Goal: Task Accomplishment & Management: Complete application form

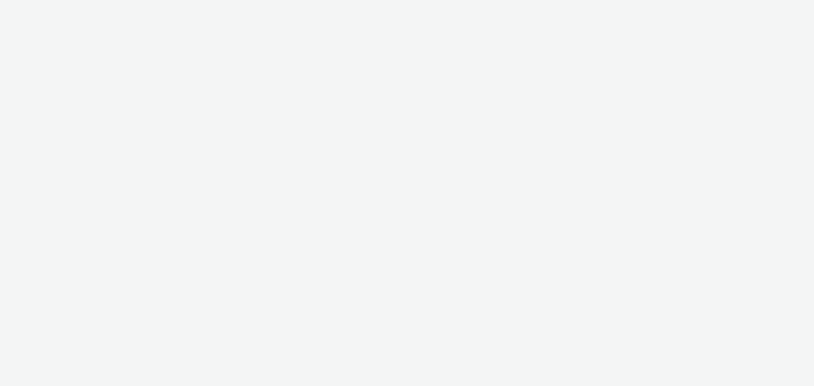
select select "d57a0b46-ef33-4938-977b-e6d07593e41f"
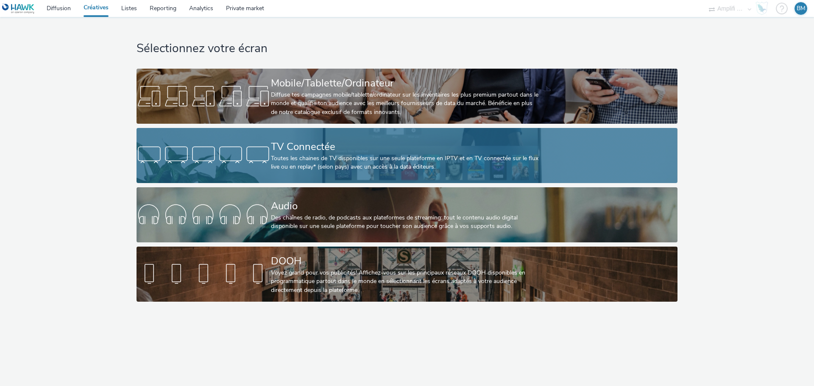
click at [309, 150] on div "TV Connectée" at bounding box center [405, 146] width 269 height 15
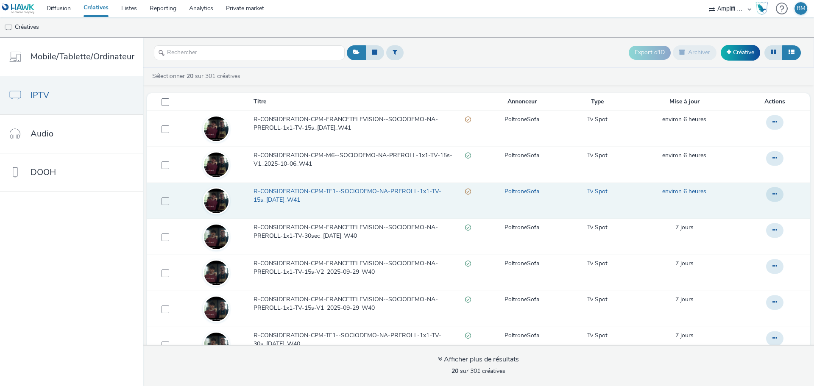
click at [281, 190] on span "R-CONSIDERATION-CPM-TF1--SOCIODEMO-NA-PREROLL-1x1-TV-15s_[DATE]_W41" at bounding box center [358, 195] width 211 height 17
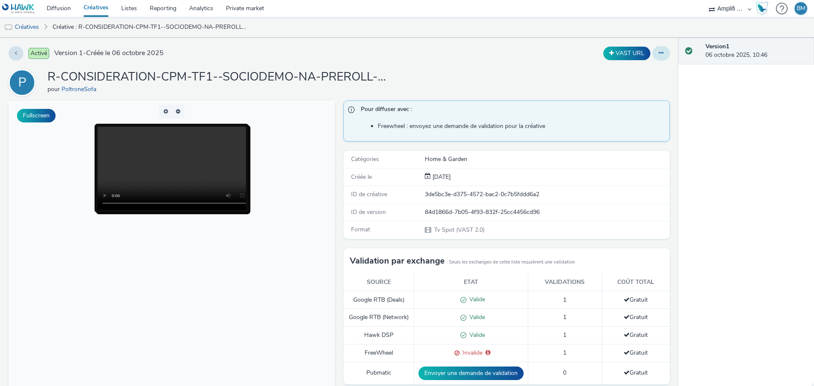
click at [653, 57] on button at bounding box center [660, 53] width 17 height 14
click at [633, 72] on link "Modifier" at bounding box center [638, 70] width 64 height 17
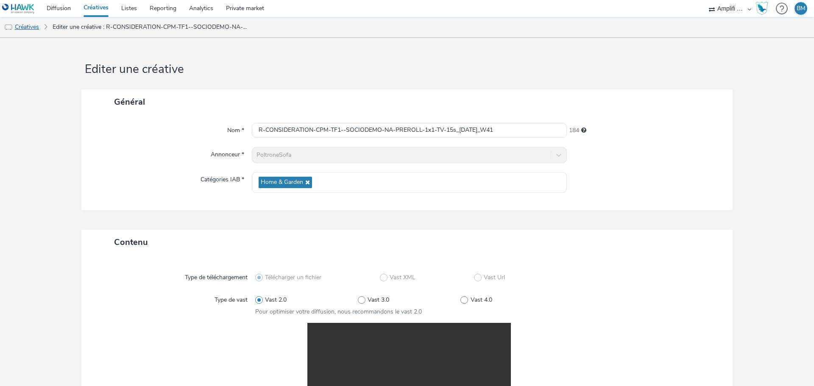
click at [37, 24] on link "Créatives" at bounding box center [21, 27] width 43 height 20
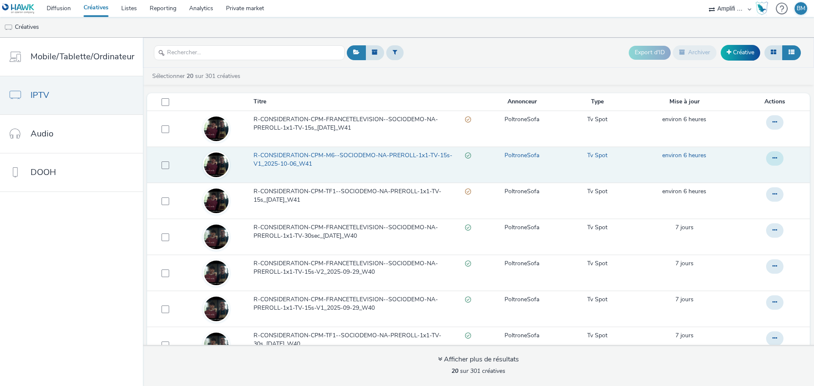
click at [766, 161] on button at bounding box center [774, 158] width 17 height 14
click at [739, 174] on link "Modifier" at bounding box center [751, 175] width 64 height 17
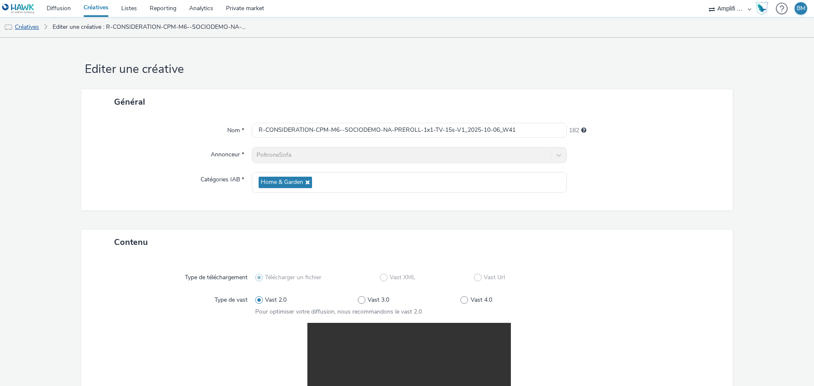
click at [26, 29] on link "Créatives" at bounding box center [21, 27] width 43 height 20
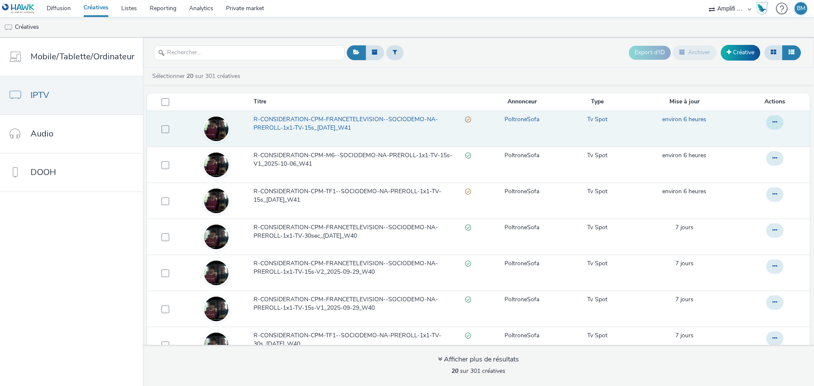
click at [772, 119] on icon at bounding box center [774, 122] width 5 height 6
click at [752, 139] on link "Modifier" at bounding box center [751, 139] width 64 height 17
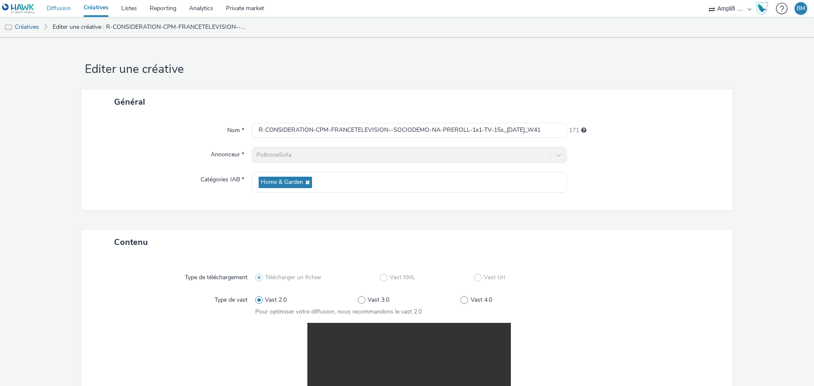
click at [62, 11] on link "Diffusion" at bounding box center [58, 8] width 37 height 17
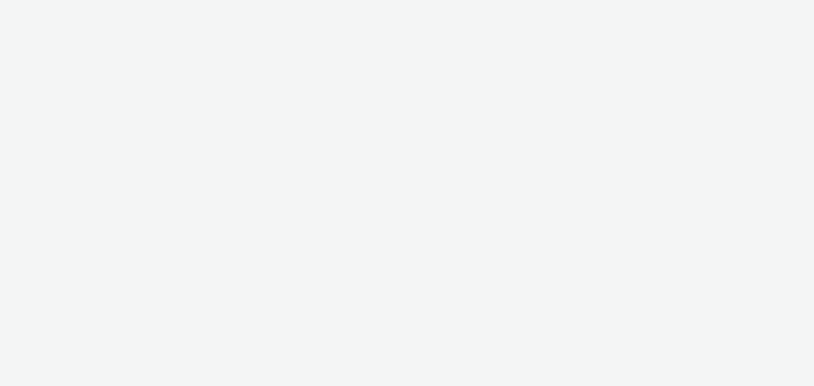
select select "d57a0b46-ef33-4938-977b-e6d07593e41f"
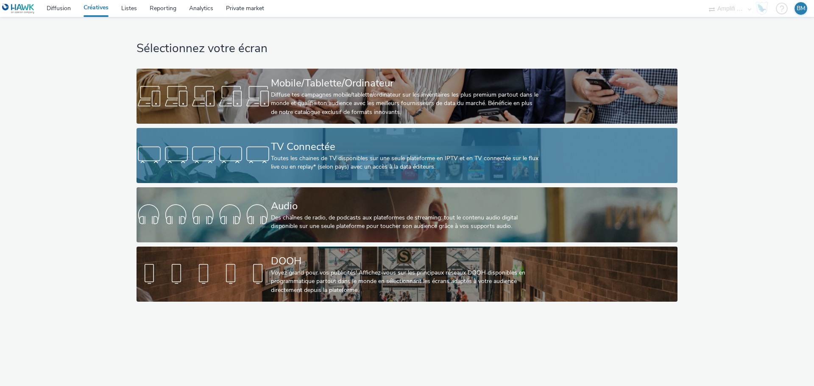
click at [339, 164] on div "Toutes les chaines de TV disponibles sur une seule plateforme en IPTV et en TV …" at bounding box center [405, 162] width 269 height 17
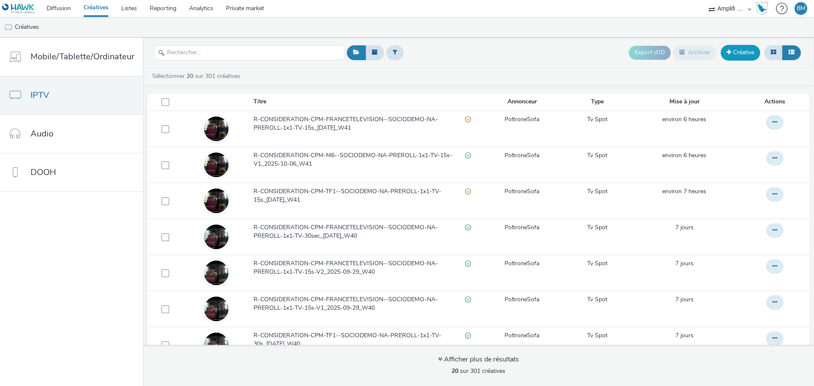
click at [736, 59] on link "Créative" at bounding box center [739, 52] width 39 height 15
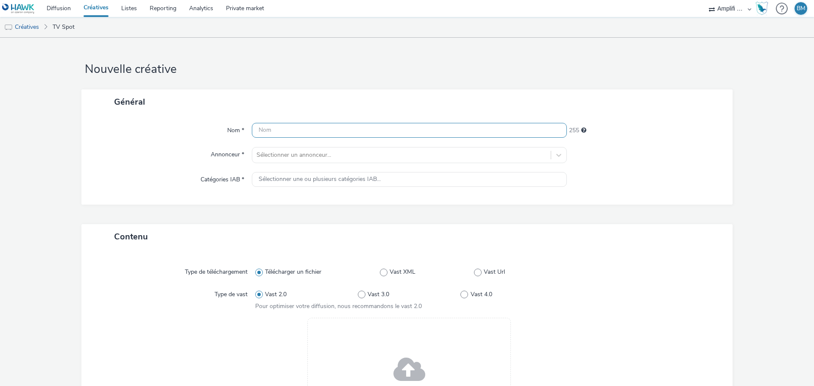
click at [308, 133] on input "text" at bounding box center [409, 130] width 315 height 15
paste input "R-CONSIDERATION-CPM-FRANCETELEVISION--SOCIODEMO-NA-PREROLL-1x1-TV-15s_V1_$42977…"
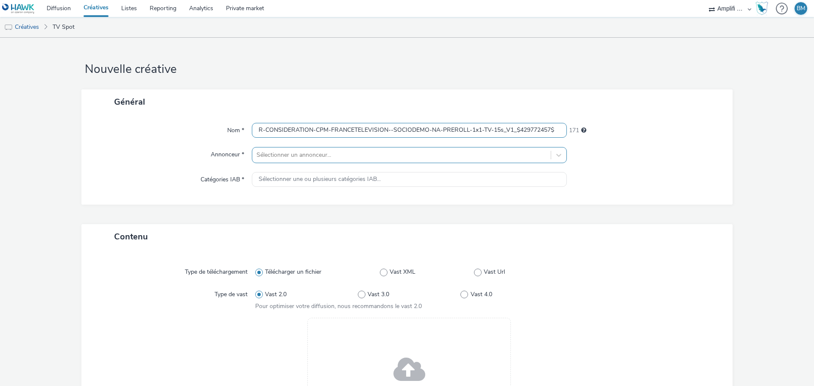
type input "R-CONSIDERATION-CPM-FRANCETELEVISION--SOCIODEMO-NA-PREROLL-1x1-TV-15s_V1_$42977…"
click at [322, 159] on div at bounding box center [401, 155] width 290 height 10
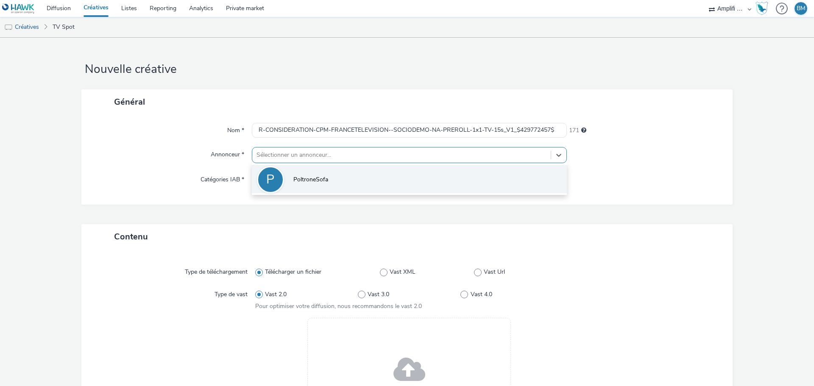
click at [323, 181] on span "PoltroneSofa" at bounding box center [310, 179] width 35 height 8
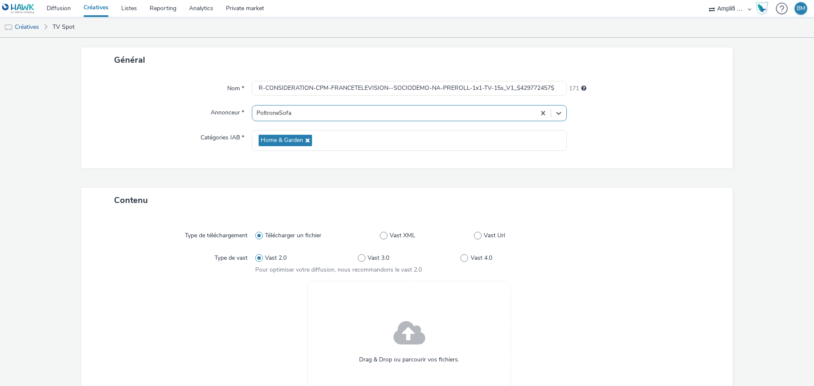
scroll to position [127, 0]
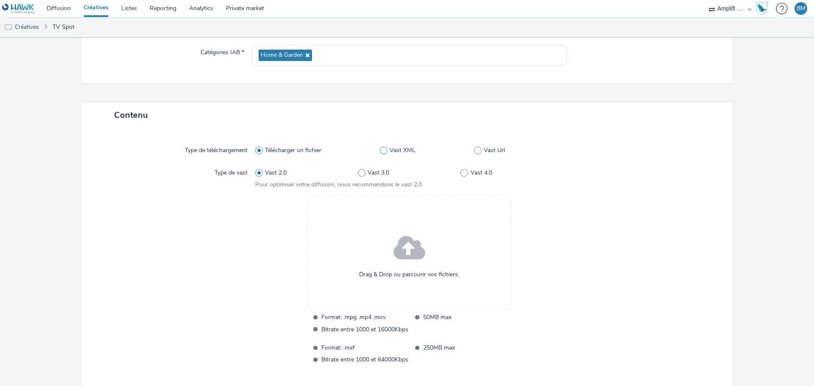
click at [383, 150] on span at bounding box center [384, 151] width 8 height 8
click at [383, 150] on input "Vast XML" at bounding box center [383, 151] width 6 height 6
radio input "false"
radio input "true"
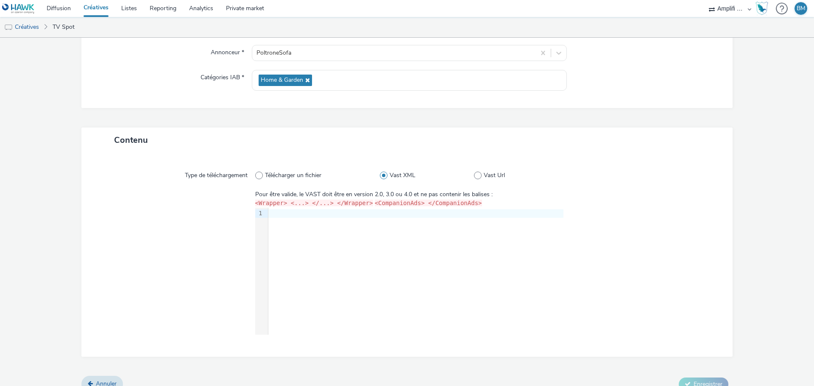
scroll to position [114, 0]
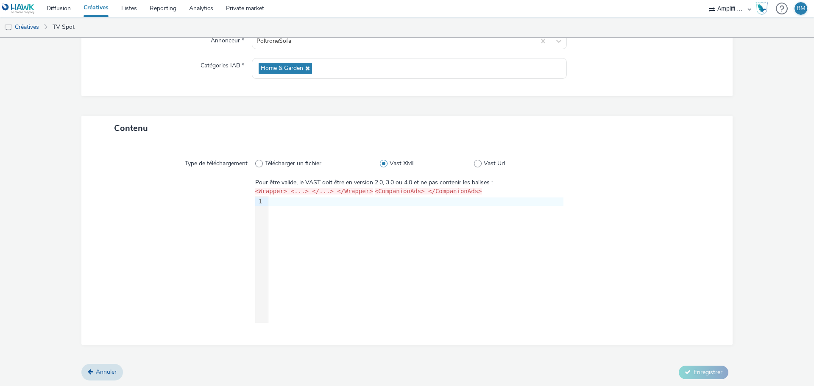
click at [328, 218] on div "9 1 ›" at bounding box center [409, 259] width 308 height 127
click at [106, 370] on span "Annuler" at bounding box center [106, 372] width 21 height 8
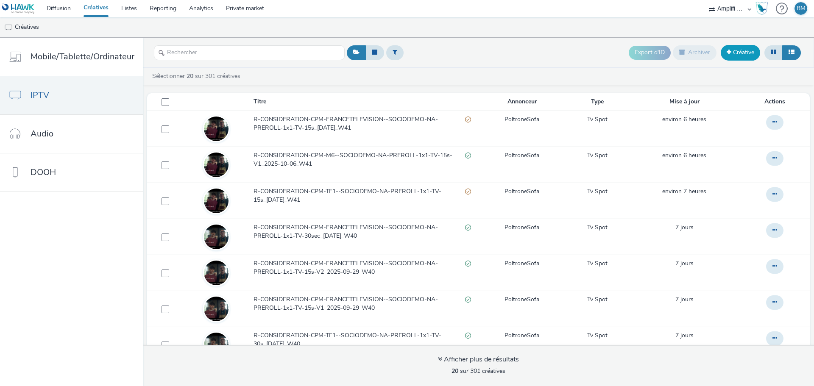
click at [731, 53] on link "Créative" at bounding box center [739, 52] width 39 height 15
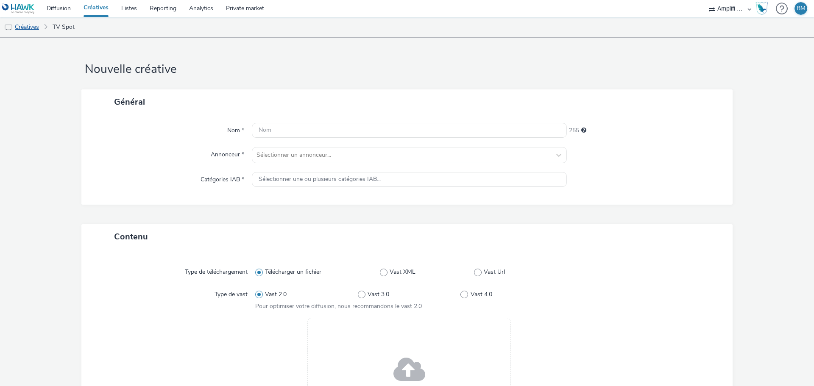
click at [31, 32] on link "Créatives" at bounding box center [21, 27] width 43 height 20
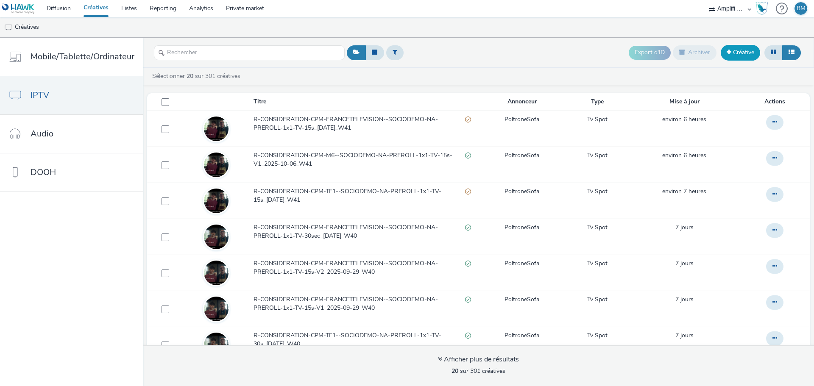
click at [725, 54] on link "Créative" at bounding box center [739, 52] width 39 height 15
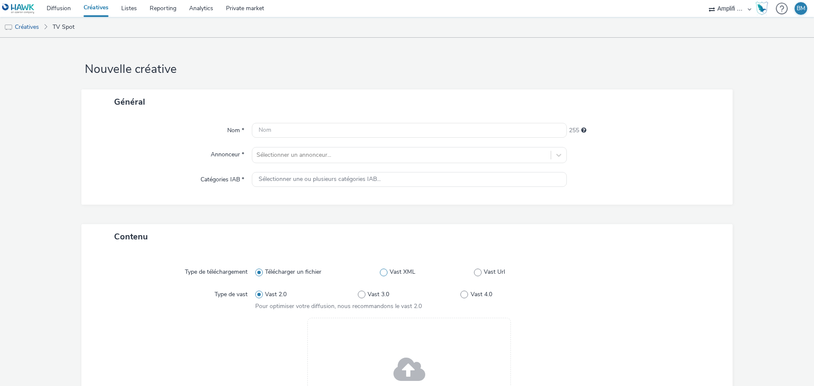
click at [384, 272] on span at bounding box center [384, 273] width 8 height 8
click at [384, 272] on input "Vast XML" at bounding box center [383, 272] width 6 height 6
radio input "false"
radio input "true"
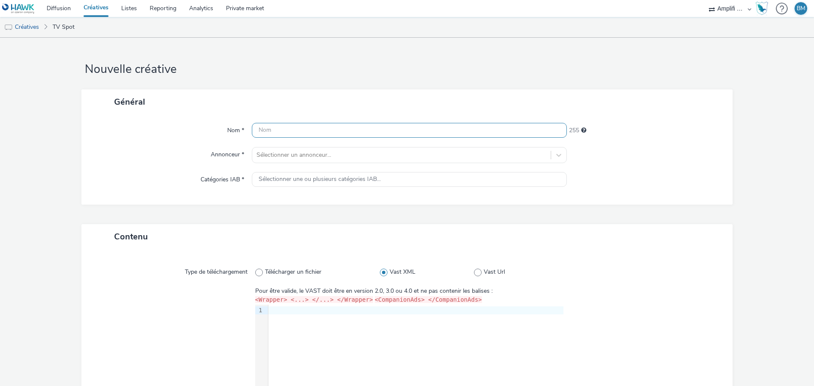
click at [296, 131] on input "text" at bounding box center [409, 130] width 315 height 15
paste input "R-CONSIDERATION-CPM-FRANCETELEVISION--SOCIODEMO-NA-PREROLL-1x1-TV-15s_V1_$42977…"
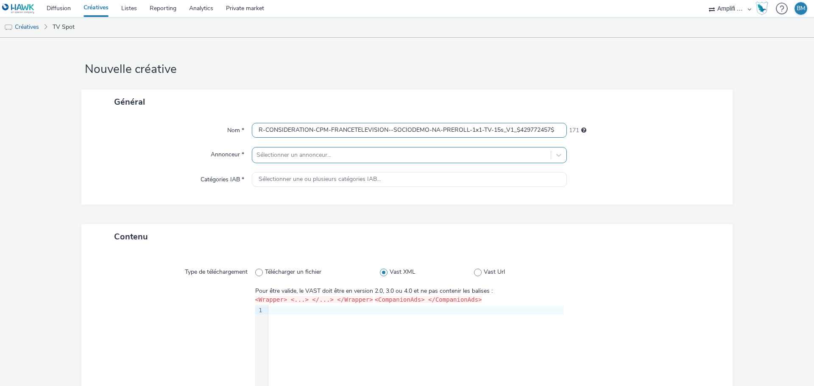
type input "R-CONSIDERATION-CPM-FRANCETELEVISION--SOCIODEMO-NA-PREROLL-1x1-TV-15s_V1_$42977…"
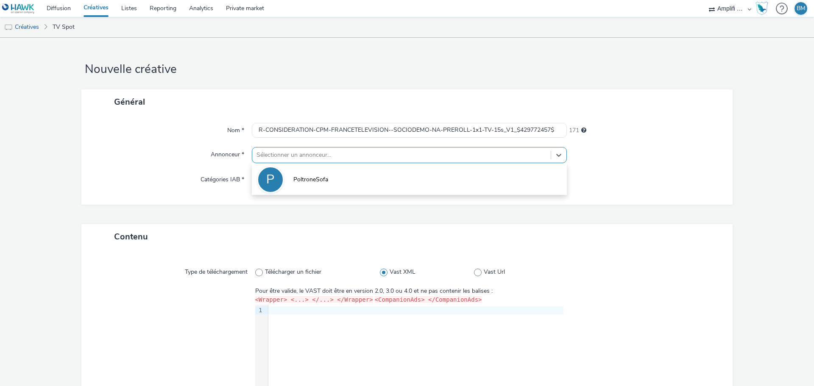
click at [350, 151] on div at bounding box center [401, 155] width 290 height 10
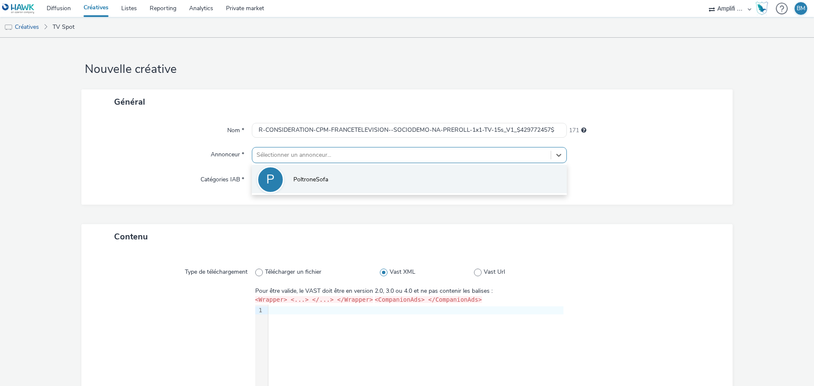
click at [314, 177] on span "PoltroneSofa" at bounding box center [310, 179] width 35 height 8
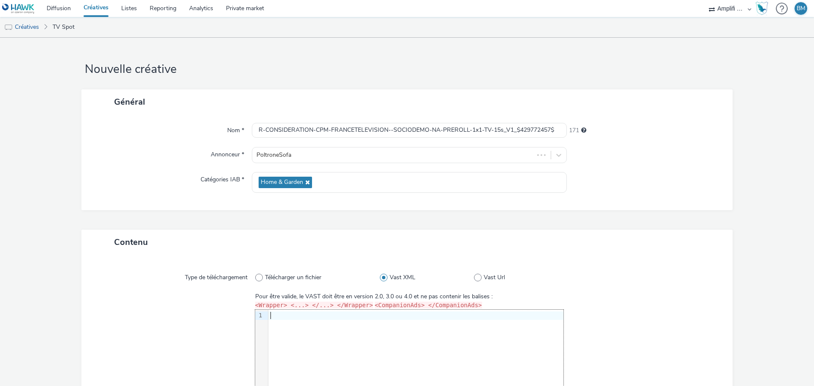
click at [356, 338] on div "9 1 ›" at bounding box center [409, 373] width 308 height 127
click at [706, 296] on div at bounding box center [640, 364] width 154 height 145
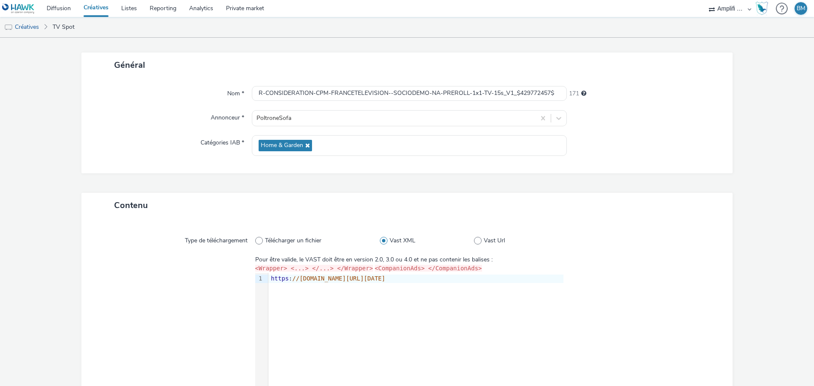
scroll to position [114, 0]
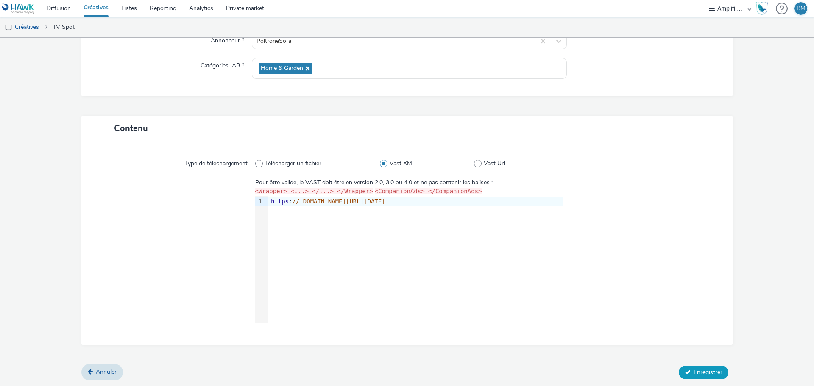
click at [702, 368] on span "Enregistrer" at bounding box center [707, 372] width 29 height 8
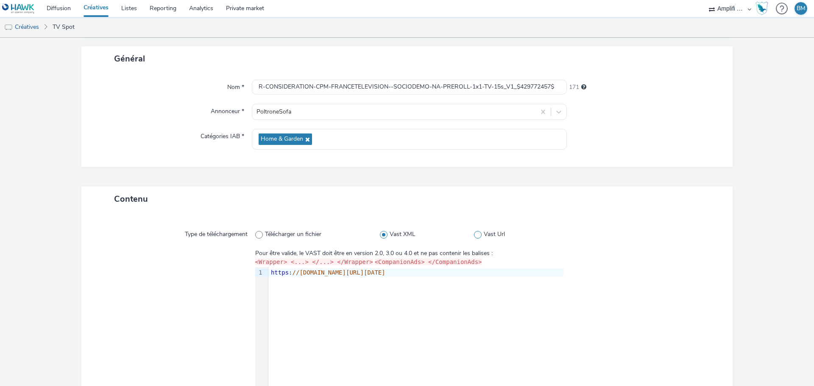
scroll to position [127, 0]
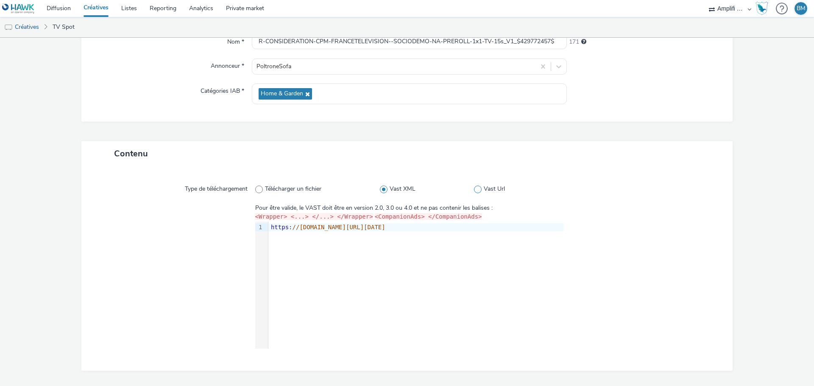
click at [483, 189] on span "Vast Url" at bounding box center [493, 189] width 21 height 8
click at [479, 189] on input "Vast Url" at bounding box center [477, 189] width 6 height 6
radio input "false"
radio input "true"
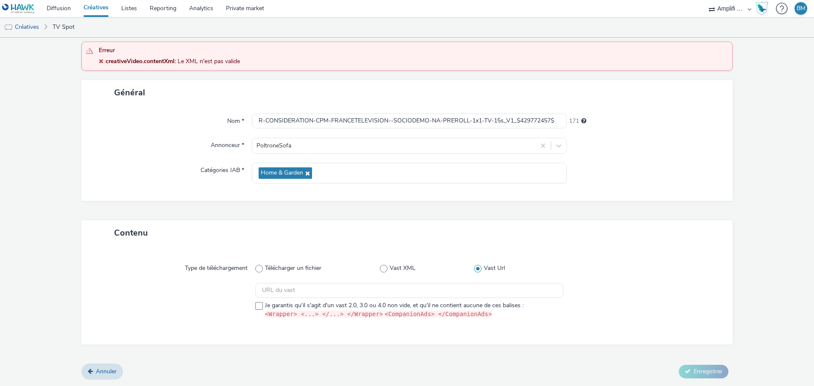
scroll to position [47, 0]
click at [334, 290] on input "text" at bounding box center [409, 291] width 308 height 15
paste input "https://videos-pub.ftv-publicite.fr/media/creations/69900/51537/dan_poltrone_w4…"
type input "https://videos-pub.ftv-publicite.fr/media/creations/69900/51537/dan_poltrone_w4…"
click at [258, 305] on span at bounding box center [259, 307] width 8 height 8
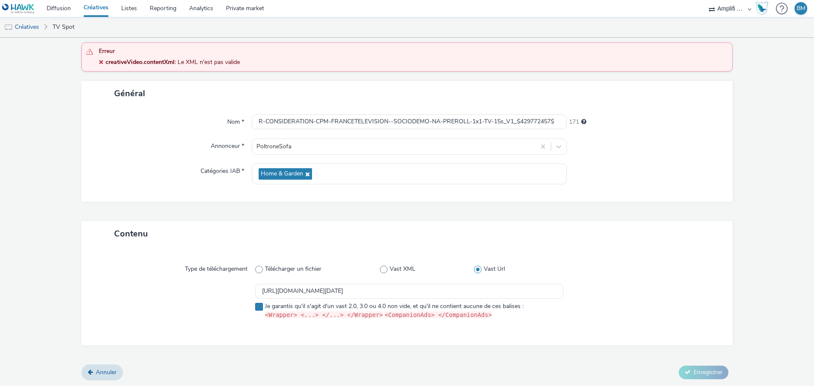
checkbox input "true"
click at [697, 372] on span "Enregistrer" at bounding box center [707, 372] width 29 height 8
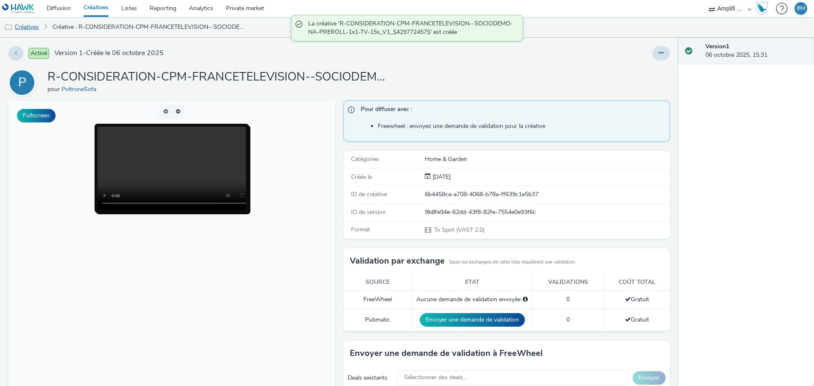
click at [30, 27] on link "Créatives" at bounding box center [21, 27] width 43 height 20
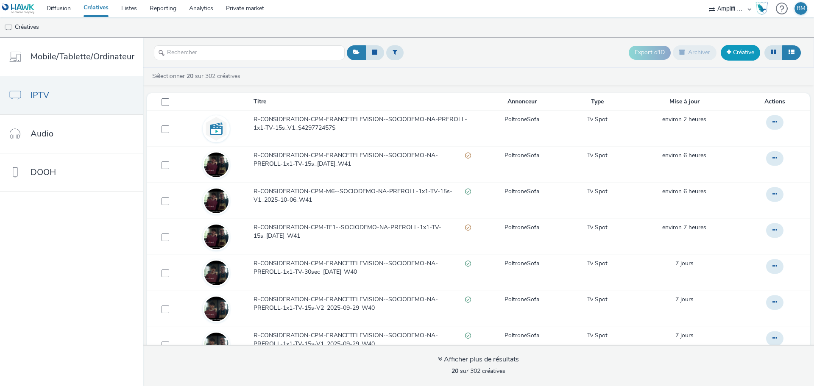
click at [746, 59] on link "Créative" at bounding box center [739, 52] width 39 height 15
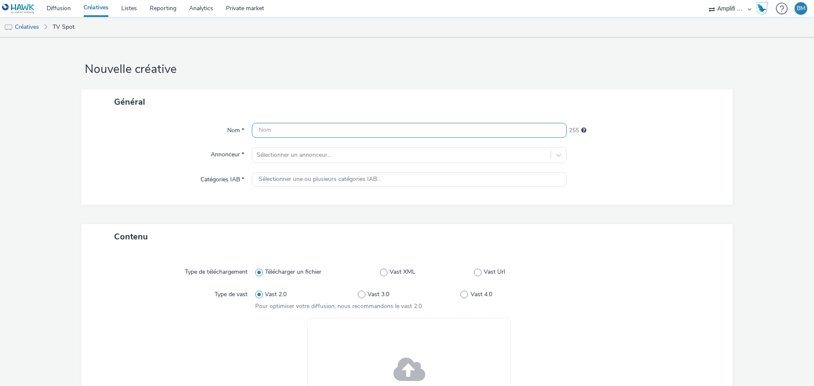
click at [330, 136] on input "text" at bounding box center [409, 130] width 315 height 15
paste input "R-CONSIDERATION-CPM-FRANCETELEVISION--SOCIODEMO-NA-PREROLL-1x1-TV-15s_V2_$42977…"
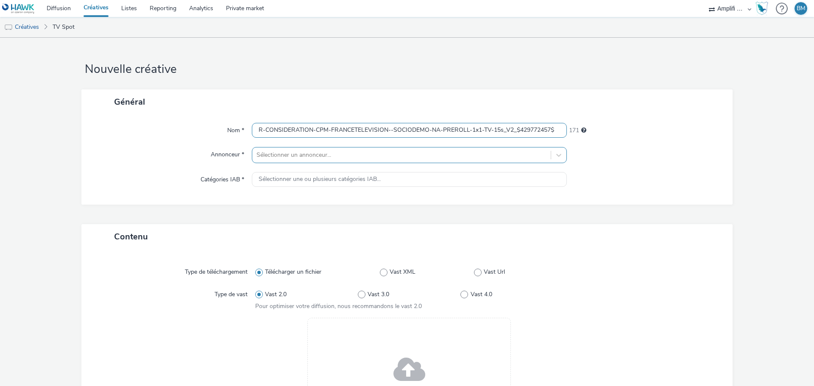
type input "R-CONSIDERATION-CPM-FRANCETELEVISION--SOCIODEMO-NA-PREROLL-1x1-TV-15s_V2_$42977…"
click at [331, 156] on div at bounding box center [401, 155] width 290 height 10
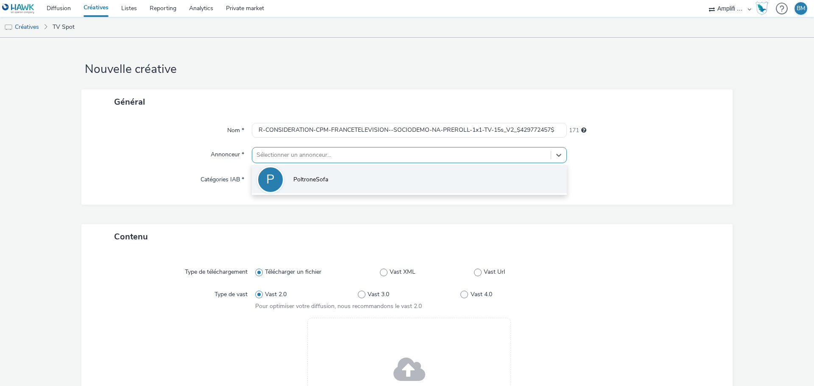
click at [319, 178] on span "PoltroneSofa" at bounding box center [310, 179] width 35 height 8
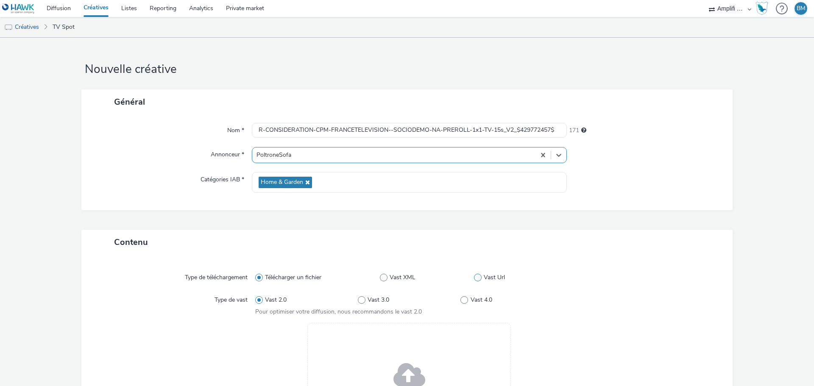
click at [474, 280] on span at bounding box center [478, 278] width 8 height 8
click at [474, 280] on input "Vast Url" at bounding box center [477, 278] width 6 height 6
radio input "false"
radio input "true"
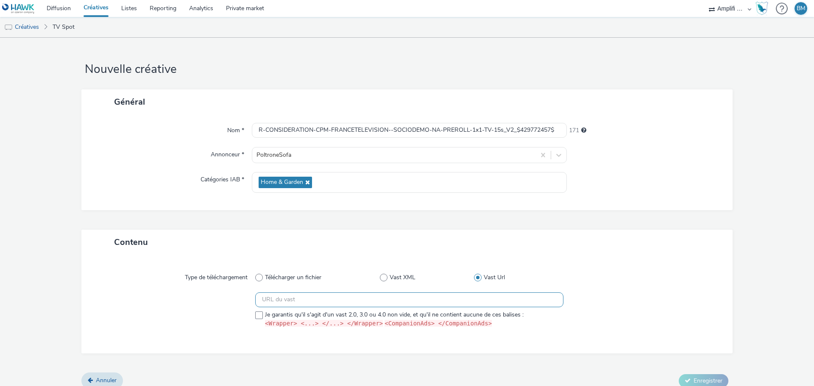
click at [326, 300] on input "text" at bounding box center [409, 299] width 308 height 15
paste input "https://videos-pub.ftv-publicite.fr/media/creations/69900/51539/dan_poltrone_w4…"
type input "https://videos-pub.ftv-publicite.fr/media/creations/69900/51539/dan_poltrone_w4…"
click at [694, 290] on div "Type de téléchargement Télécharger un fichier Vast XML Vast Url https://videos-…" at bounding box center [407, 304] width 634 height 82
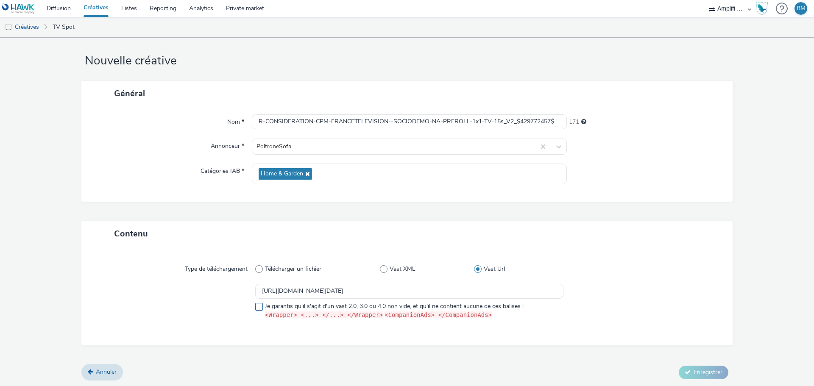
click at [258, 307] on span at bounding box center [259, 307] width 8 height 8
checkbox input "true"
click at [700, 374] on span "Enregistrer" at bounding box center [707, 372] width 29 height 8
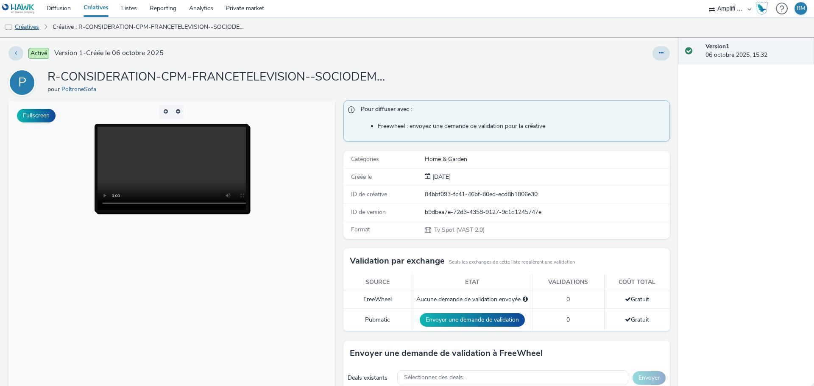
click at [31, 27] on link "Créatives" at bounding box center [21, 27] width 43 height 20
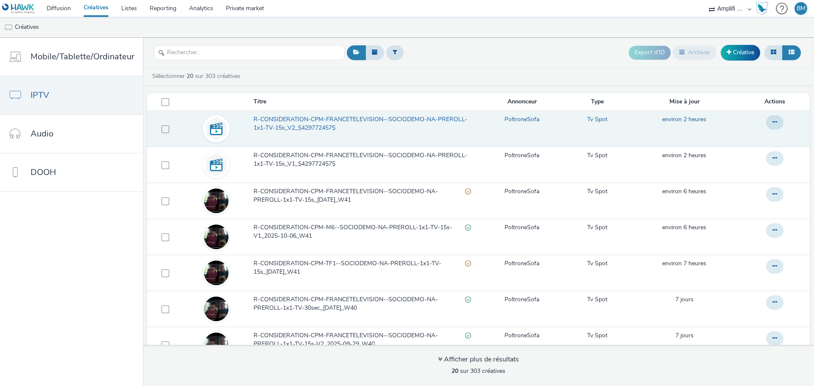
click at [301, 121] on span "R-CONSIDERATION-CPM-FRANCETELEVISION--SOCIODEMO-NA-PREROLL-1x1-TV-15s_V2_$42977…" at bounding box center [361, 123] width 217 height 17
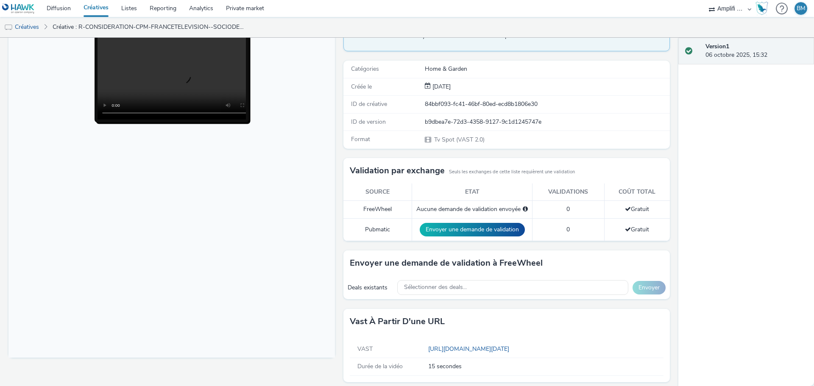
scroll to position [96, 0]
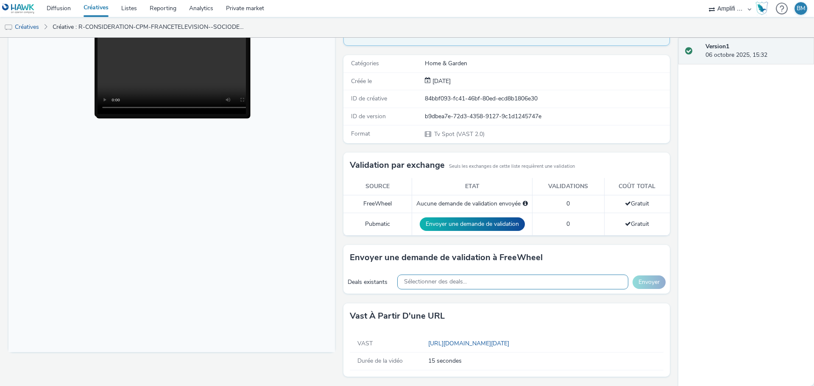
click at [480, 281] on div "Sélectionner des deals..." at bounding box center [512, 282] width 231 height 15
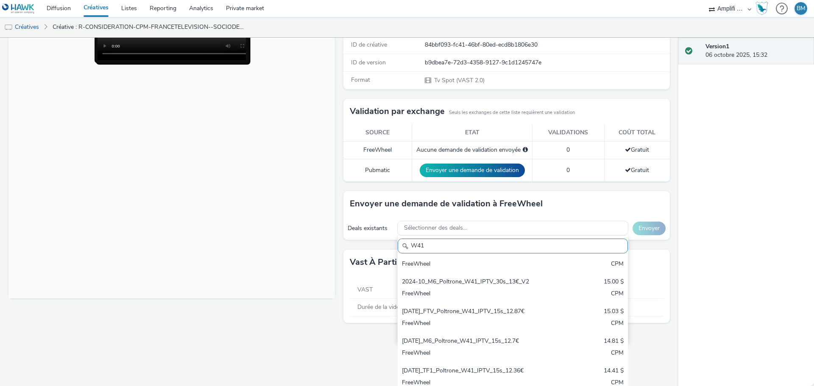
scroll to position [155, 0]
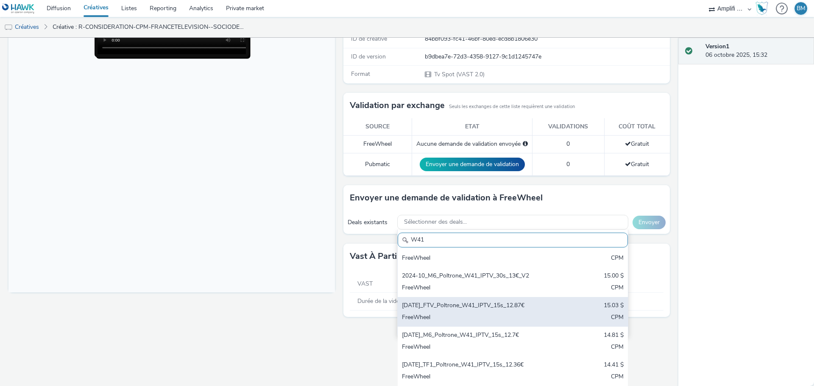
type input "W41"
click at [507, 307] on div "[DATE]_FTV_Poltrone_W41_IPTV_15s_12.87€" at bounding box center [475, 306] width 146 height 10
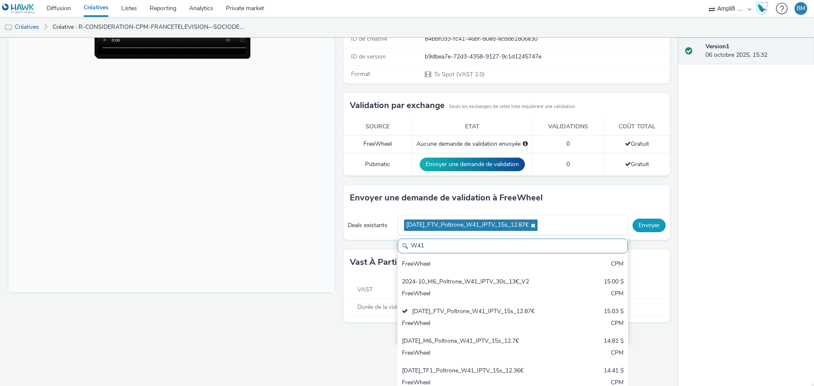
click at [640, 229] on div "Pour diffuser avec : Freewheel : envoyez une demande de validation pour la créa…" at bounding box center [504, 138] width 330 height 387
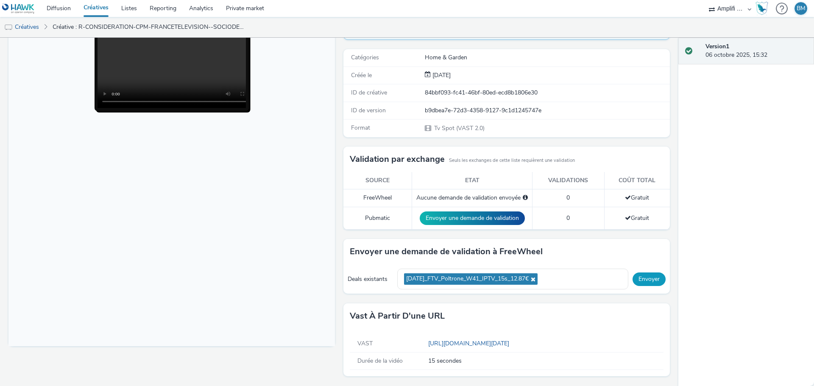
click at [646, 277] on button "Envoyer" at bounding box center [648, 279] width 33 height 14
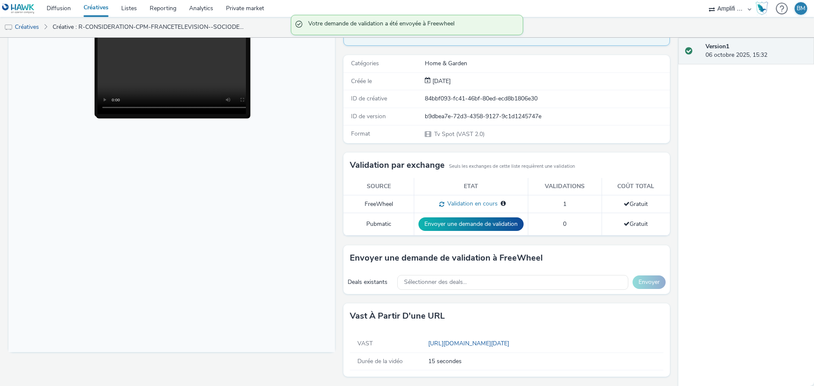
scroll to position [96, 0]
click at [30, 25] on link "Créatives" at bounding box center [21, 27] width 43 height 20
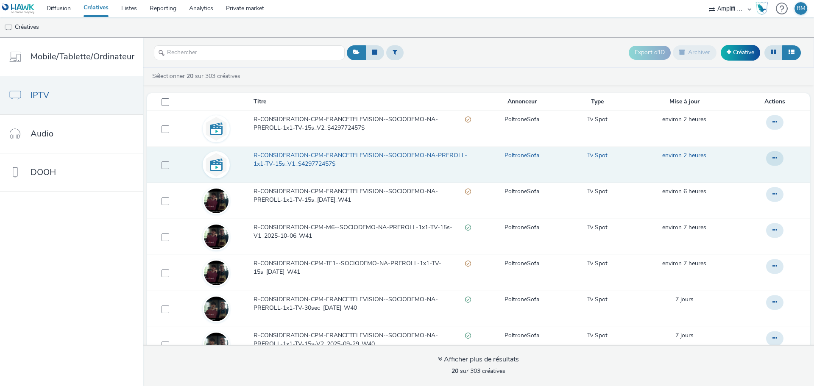
click at [317, 160] on span "R-CONSIDERATION-CPM-FRANCETELEVISION--SOCIODEMO-NA-PREROLL-1x1-TV-15s_V1_$42977…" at bounding box center [361, 159] width 217 height 17
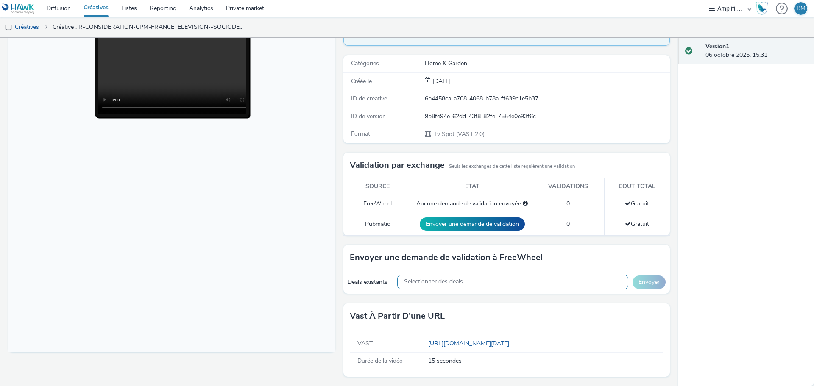
click at [445, 284] on span "Sélectionner des deals..." at bounding box center [435, 281] width 63 height 7
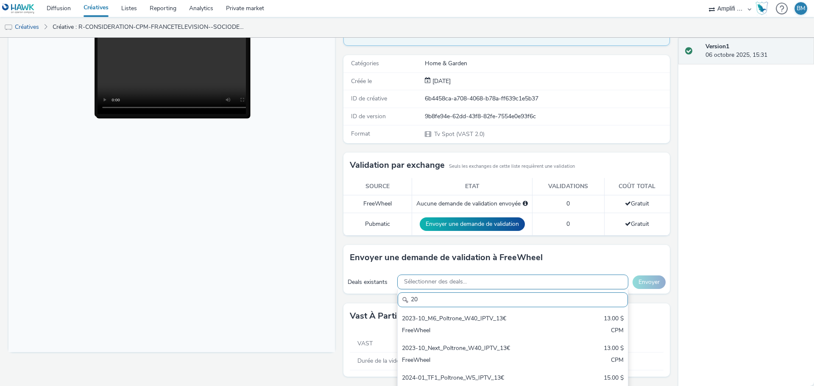
type input "2"
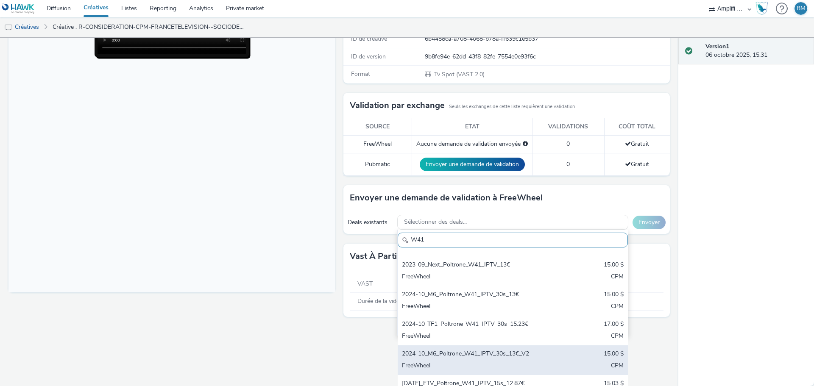
scroll to position [131, 0]
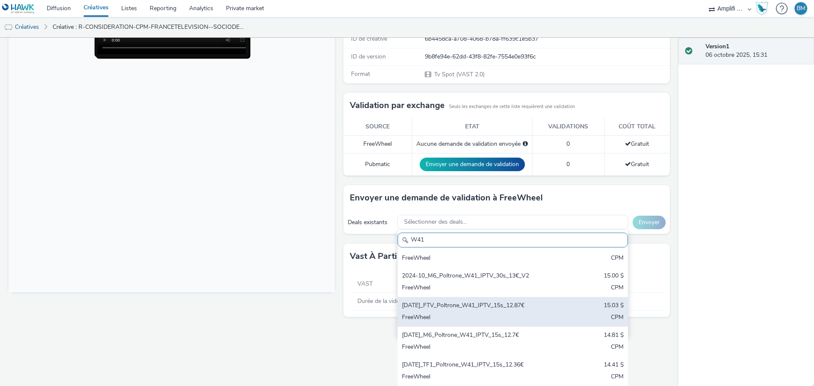
type input "W41"
click at [491, 307] on div "[DATE]_FTV_Poltrone_W41_IPTV_15s_12.87€" at bounding box center [475, 306] width 146 height 10
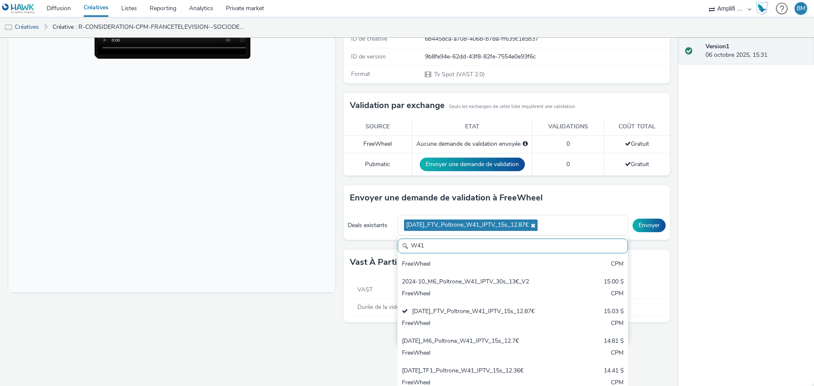
click at [255, 246] on body at bounding box center [171, 118] width 326 height 347
click at [637, 228] on div "Pour diffuser avec : Freewheel : envoyez une demande de validation pour la créa…" at bounding box center [504, 138] width 330 height 387
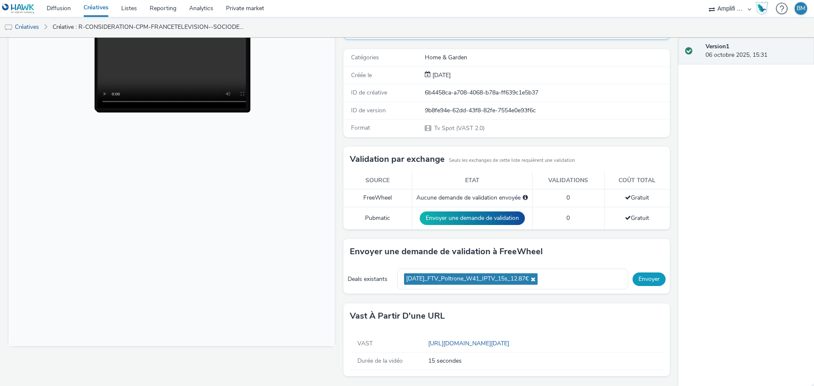
click at [643, 284] on button "Envoyer" at bounding box center [648, 279] width 33 height 14
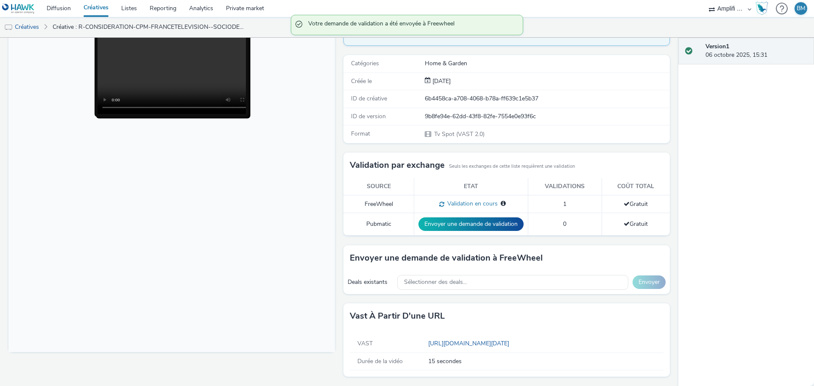
scroll to position [96, 0]
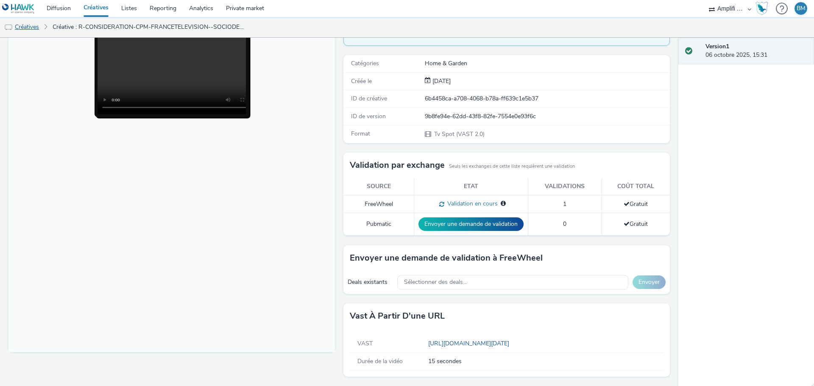
click at [37, 26] on link "Créatives" at bounding box center [21, 27] width 43 height 20
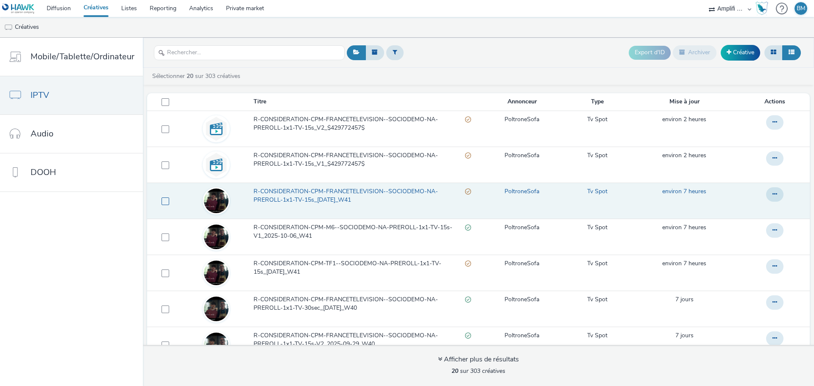
click at [164, 201] on span at bounding box center [165, 201] width 8 height 8
checkbox input "true"
click at [689, 56] on button "Archiver" at bounding box center [694, 52] width 44 height 14
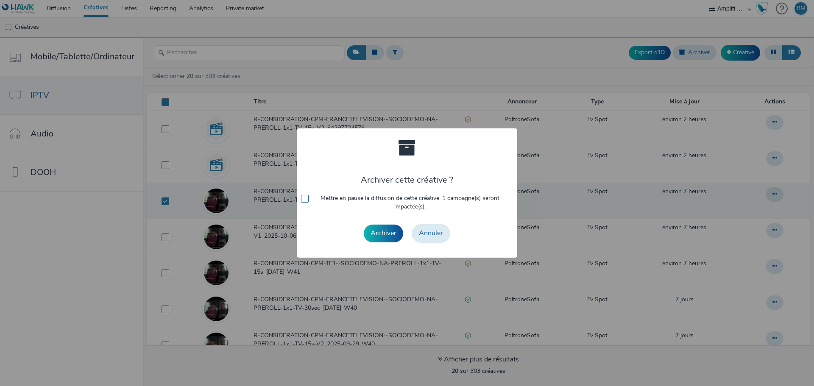
click at [307, 201] on span at bounding box center [305, 199] width 8 height 8
checkbox input "true"
click at [385, 239] on button "Archiver" at bounding box center [383, 234] width 39 height 18
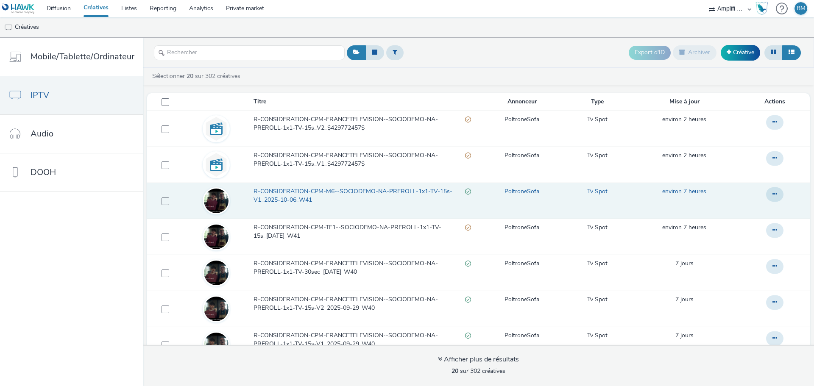
click at [426, 193] on span "R-CONSIDERATION-CPM-M6--SOCIODEMO-NA-PREROLL-1x1-TV-15s-V1_2025-10-06_W41" at bounding box center [358, 195] width 211 height 17
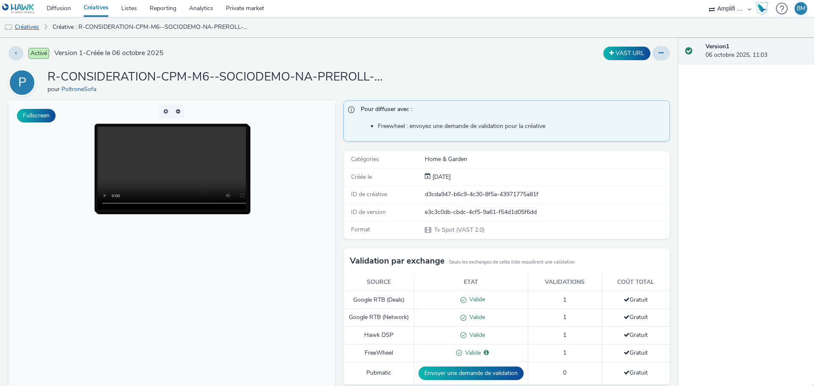
click at [32, 25] on link "Créatives" at bounding box center [21, 27] width 43 height 20
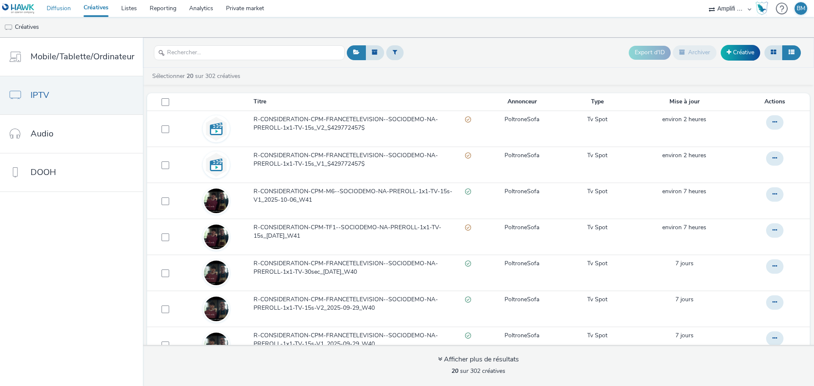
click at [65, 9] on link "Diffusion" at bounding box center [58, 8] width 37 height 17
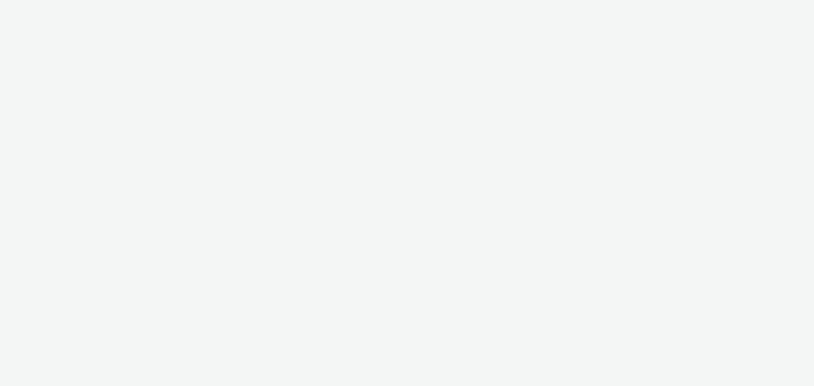
select select "d57a0b46-ef33-4938-977b-e6d07593e41f"
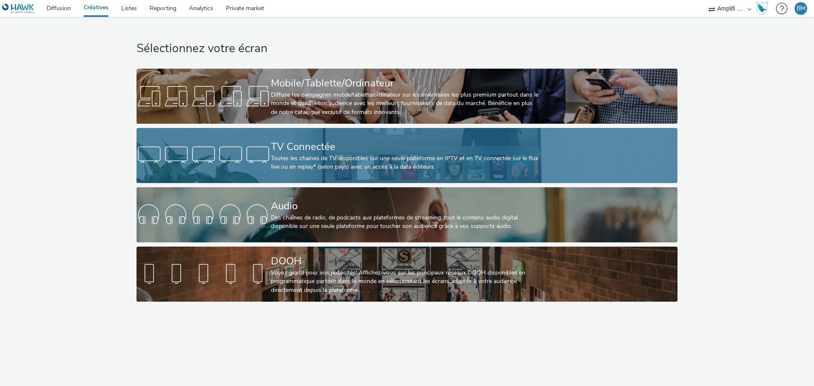
click at [324, 149] on div "TV Connectée" at bounding box center [405, 146] width 269 height 15
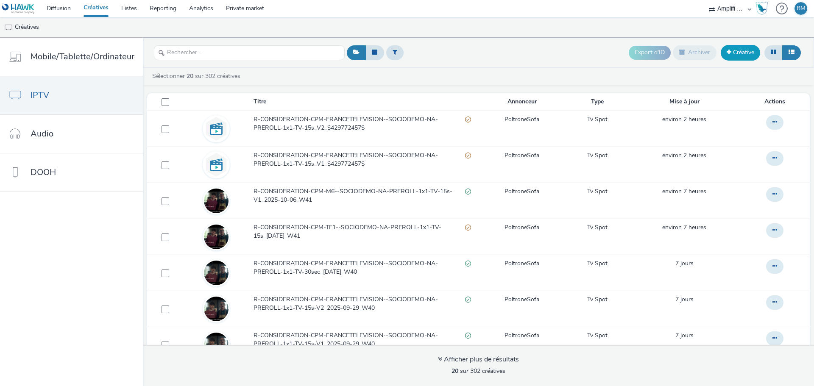
click at [741, 57] on link "Créative" at bounding box center [739, 52] width 39 height 15
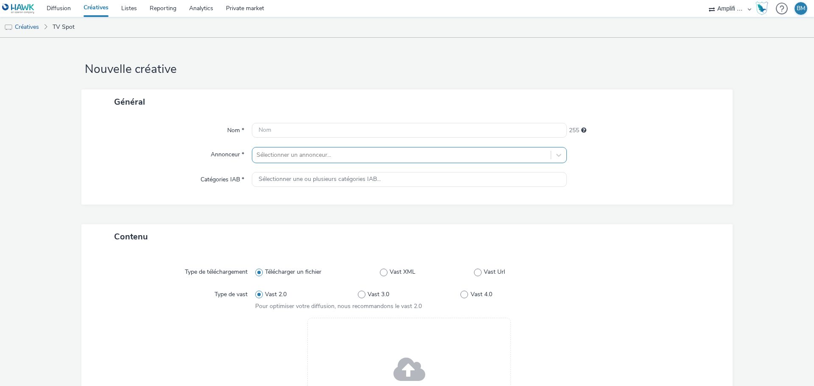
click at [320, 152] on div at bounding box center [401, 155] width 290 height 10
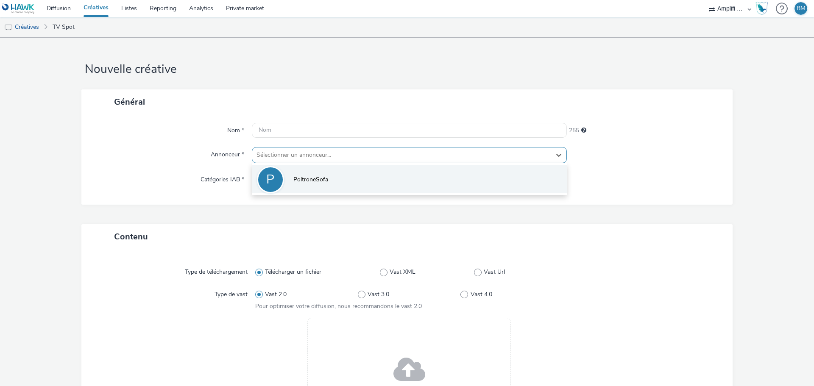
click at [298, 180] on span "PoltroneSofa" at bounding box center [310, 179] width 35 height 8
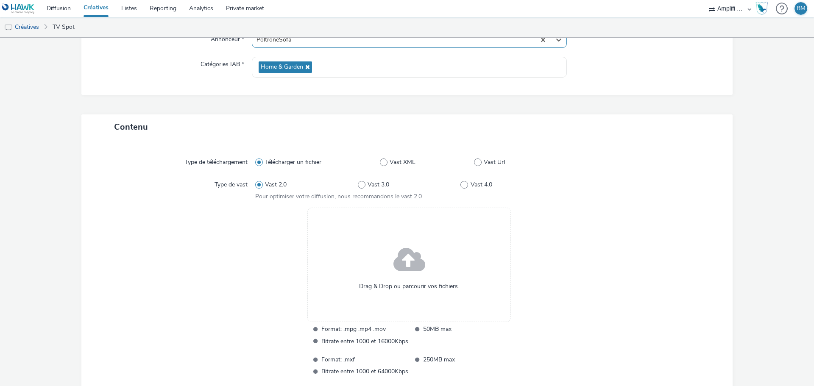
scroll to position [127, 0]
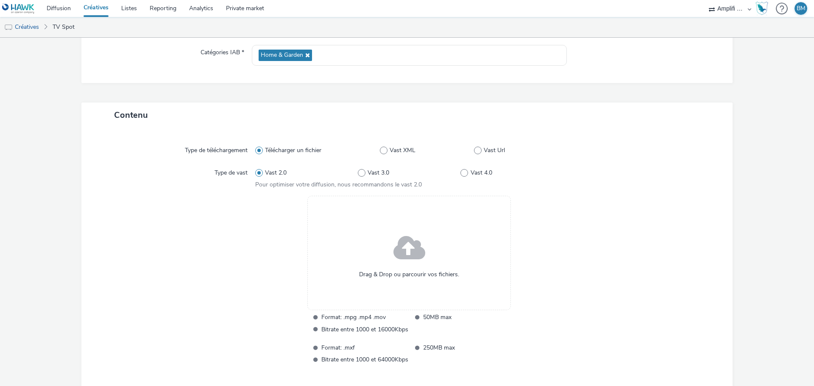
click at [408, 246] on span at bounding box center [409, 248] width 32 height 43
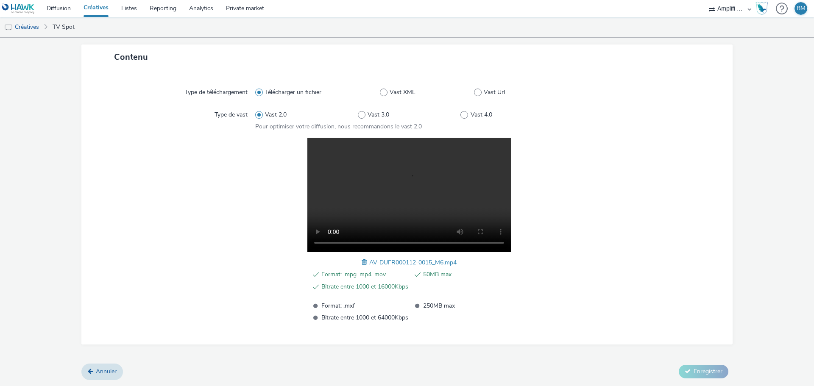
scroll to position [0, 0]
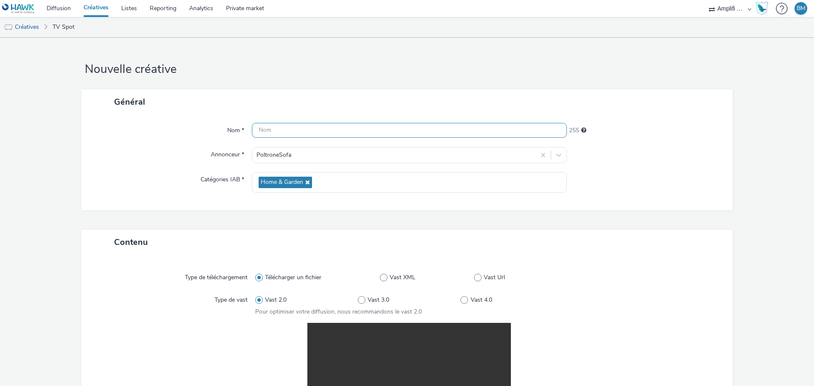
click at [291, 133] on input "text" at bounding box center [409, 130] width 315 height 15
paste input "R-CONSIDERATION-CPM-M6--SOCIODEMO-NA-PREROLL-1x1-TV-15s_W41_V1_$430141707$"
type input "R-CONSIDERATION-CPM-M6--SOCIODEMO-NA-PREROLL-1x1-TV-15s_W41_V1_$430141707$"
click at [768, 207] on form "Nouvelle créative Général Nom * R-CONSIDERATION-CPM-M6--SOCIODEMO-NA-PREROLL-1x…" at bounding box center [407, 304] width 814 height 533
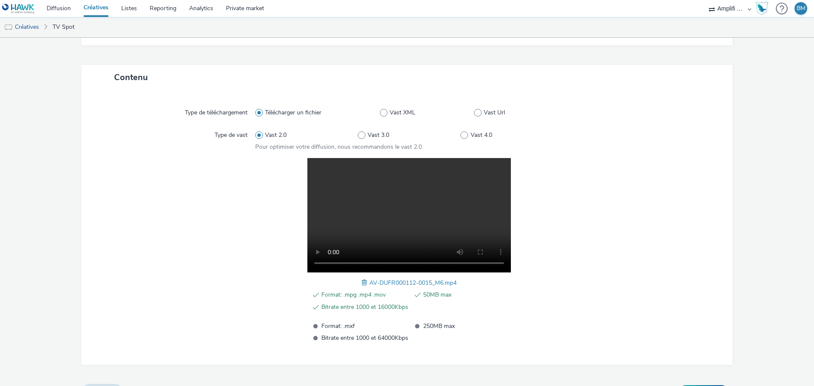
scroll to position [185, 0]
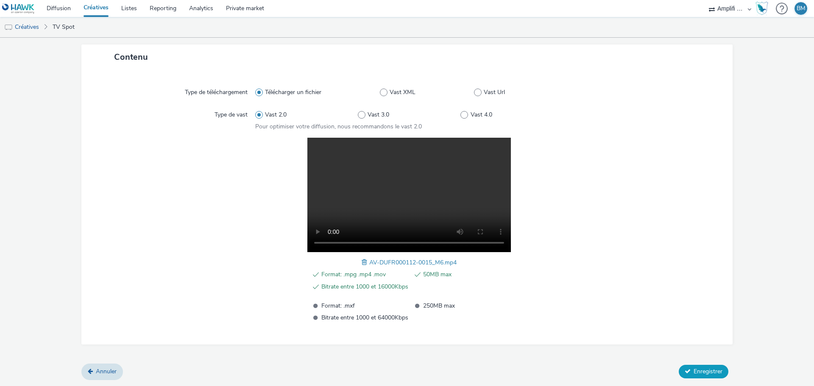
click at [695, 374] on span "Enregistrer" at bounding box center [707, 371] width 29 height 8
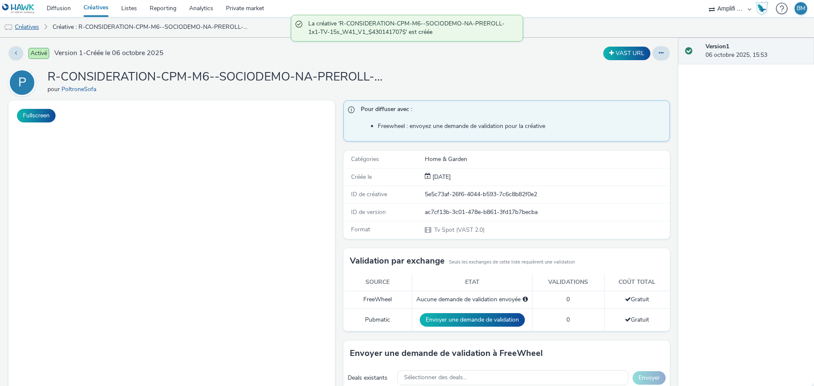
click at [28, 24] on link "Créatives" at bounding box center [21, 27] width 43 height 20
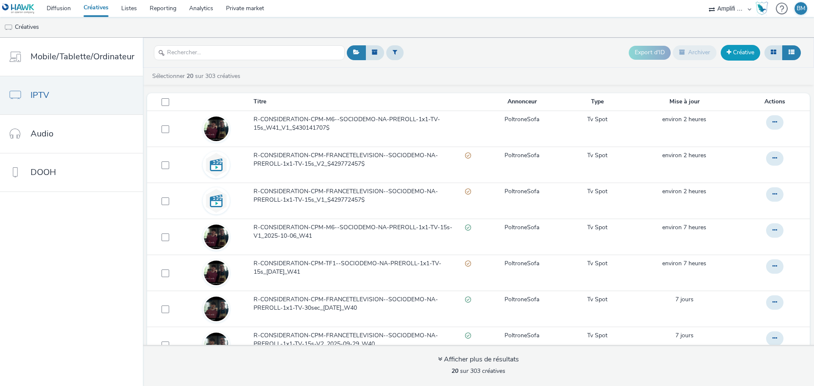
click at [744, 54] on link "Créative" at bounding box center [739, 52] width 39 height 15
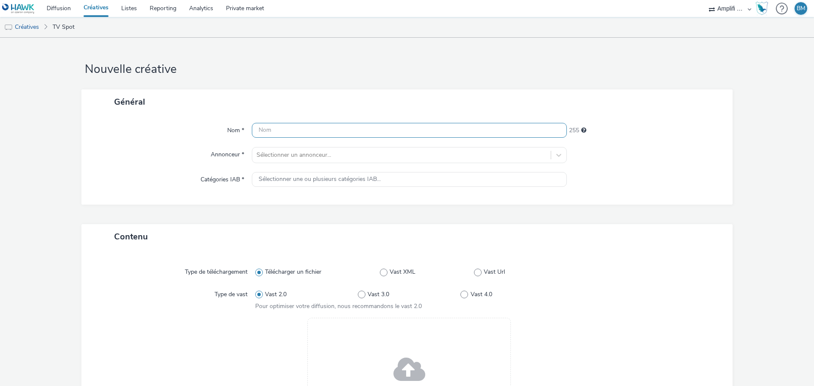
click at [290, 133] on input "text" at bounding box center [409, 130] width 315 height 15
paste input "R-CONSIDERATION-CPM-M6--SOCIODEMO-NA-PREROLL-1x1-TV-15s_W41_V1_$430141707$"
click at [475, 131] on input "R-CONSIDERATION-CPM-M6--SOCIODEMO-NA-PREROLL-1x1-TV-15s_W41_V1_$430141707$" at bounding box center [409, 130] width 315 height 15
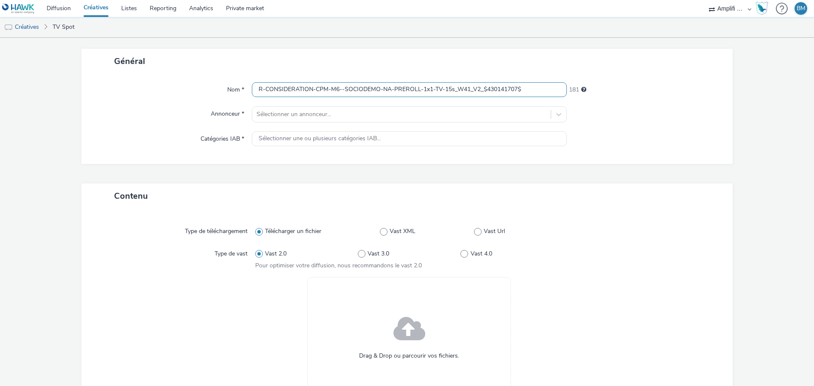
scroll to position [127, 0]
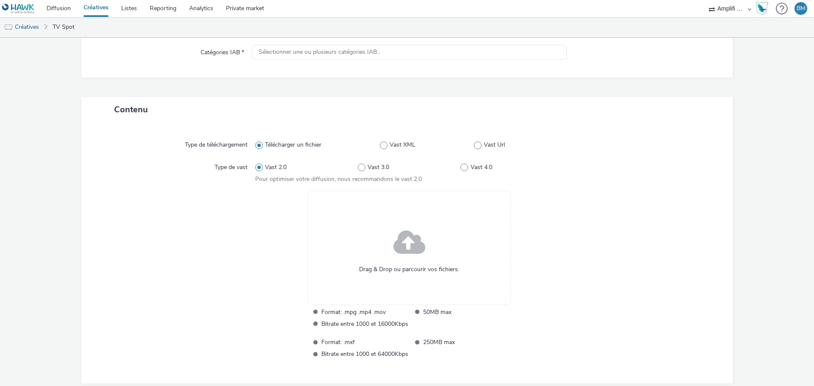
type input "R-CONSIDERATION-CPM-M6--SOCIODEMO-NA-PREROLL-1x1-TV-15s_W41_V2_$430141707$"
click at [404, 242] on span at bounding box center [409, 243] width 32 height 43
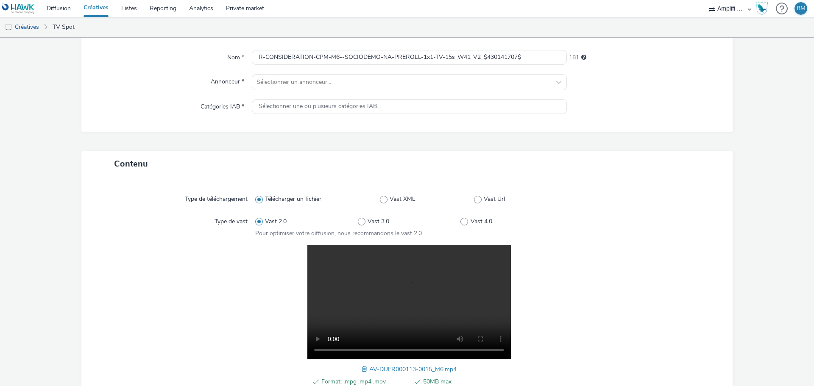
scroll to position [53, 0]
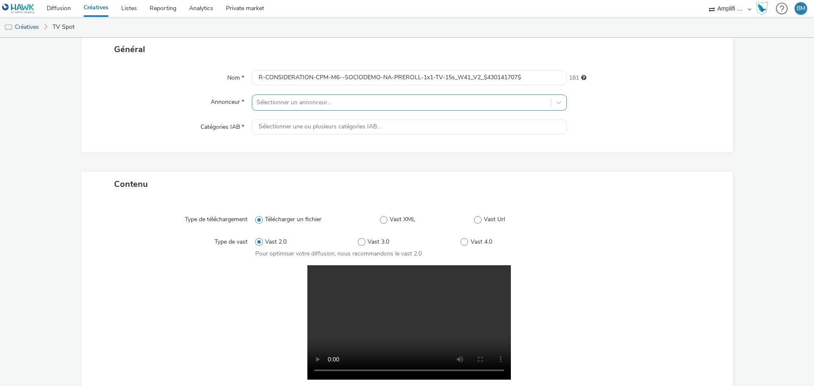
click at [291, 100] on div at bounding box center [401, 102] width 290 height 10
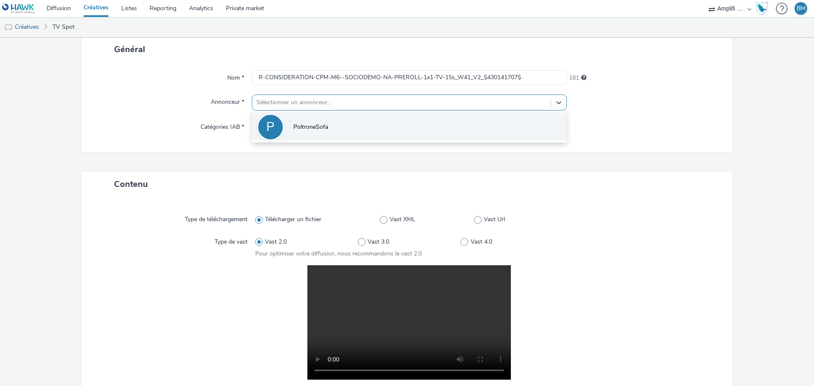
click at [293, 127] on span "PoltroneSofa" at bounding box center [310, 127] width 35 height 8
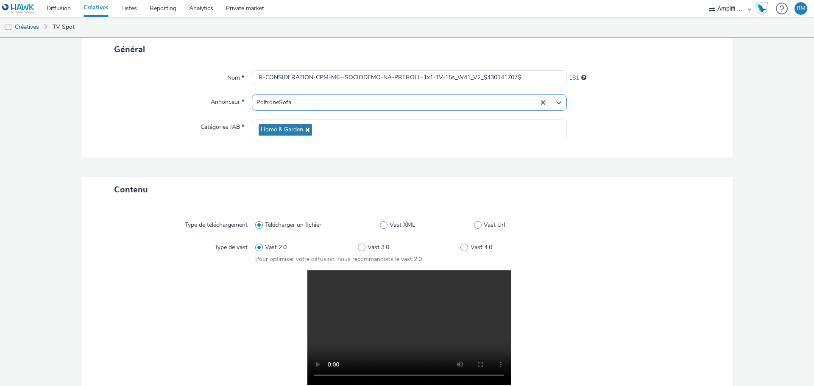
scroll to position [185, 0]
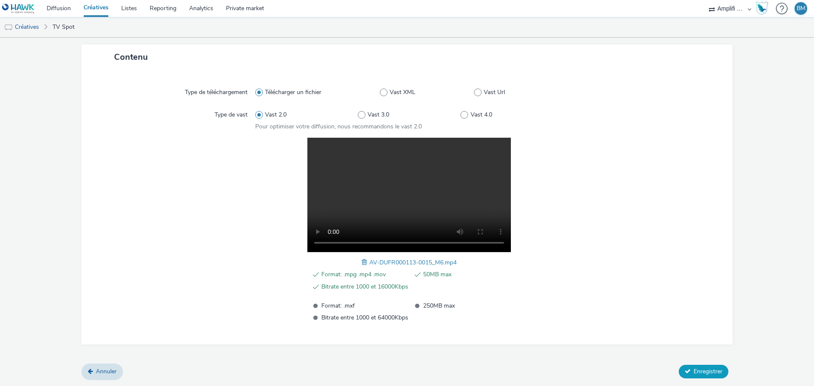
click at [700, 374] on span "Enregistrer" at bounding box center [707, 371] width 29 height 8
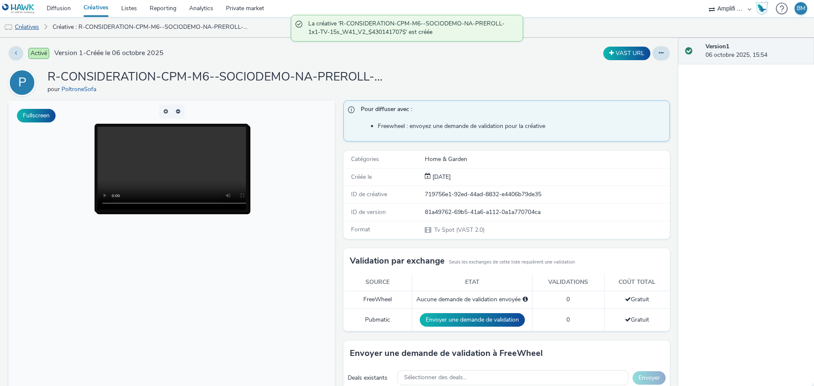
click at [31, 25] on link "Créatives" at bounding box center [21, 27] width 43 height 20
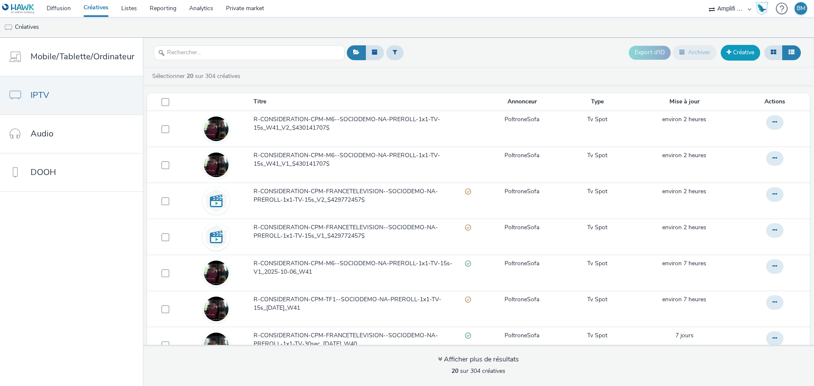
click at [743, 55] on link "Créative" at bounding box center [739, 52] width 39 height 15
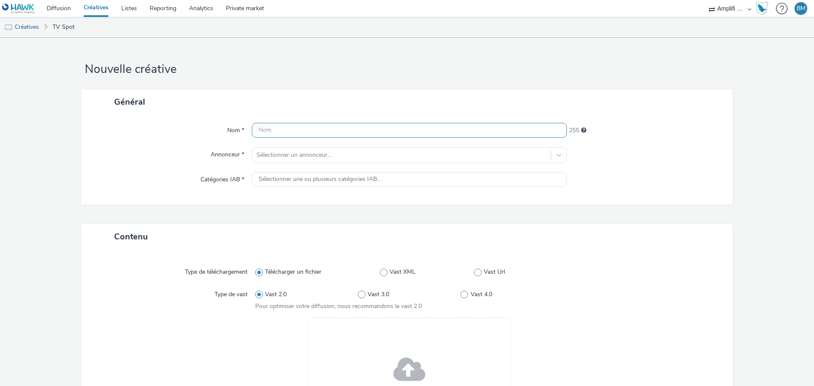
click at [303, 137] on input "text" at bounding box center [409, 130] width 315 height 15
paste input "R-CONSIDERATION-CPM-TF1--SOCIODEMO-NA-PREROLL-1x1-TV-15s_W41_V1_$430141713$"
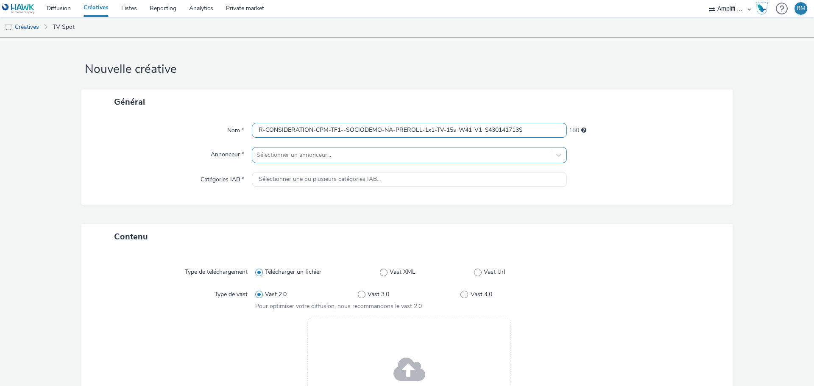
type input "R-CONSIDERATION-CPM-TF1--SOCIODEMO-NA-PREROLL-1x1-TV-15s_W41_V1_$430141713$"
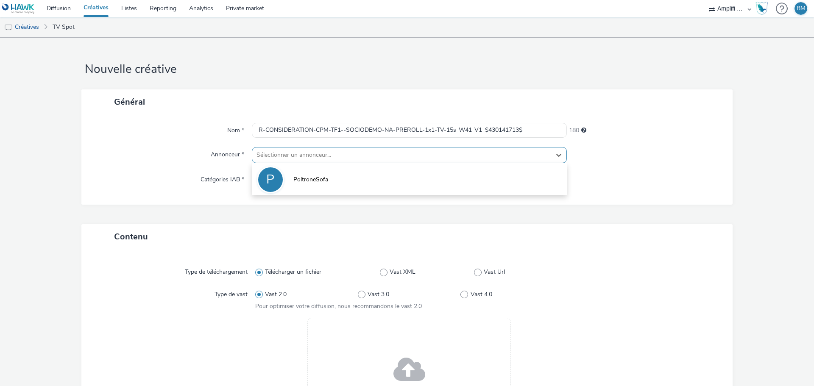
click at [296, 149] on div "Sélectionner un annonceur..." at bounding box center [401, 155] width 298 height 14
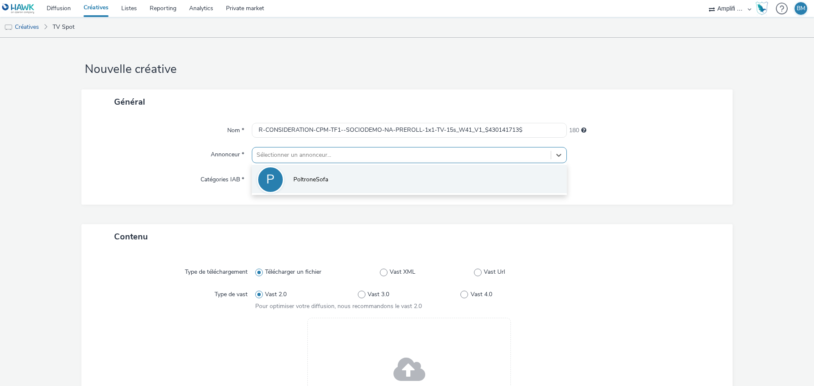
click at [297, 180] on span "PoltroneSofa" at bounding box center [310, 179] width 35 height 8
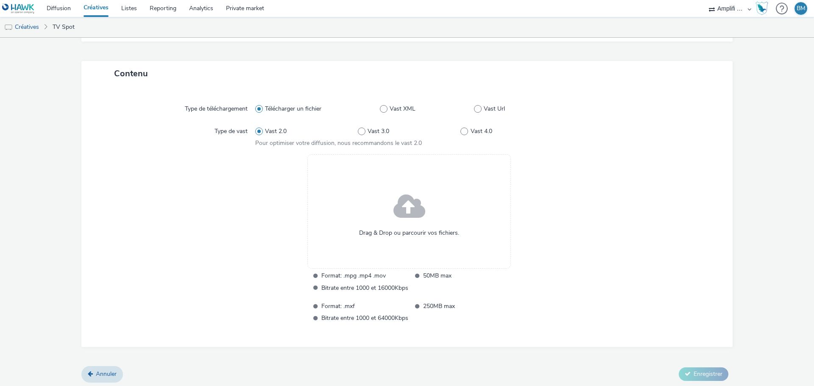
scroll to position [169, 0]
click at [408, 222] on span at bounding box center [409, 206] width 32 height 43
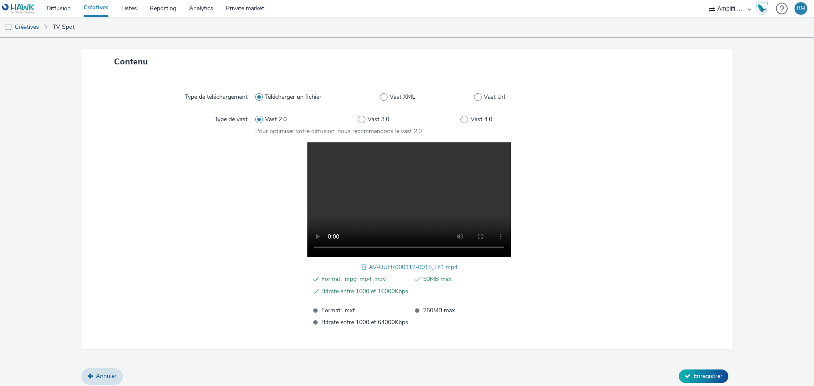
scroll to position [185, 0]
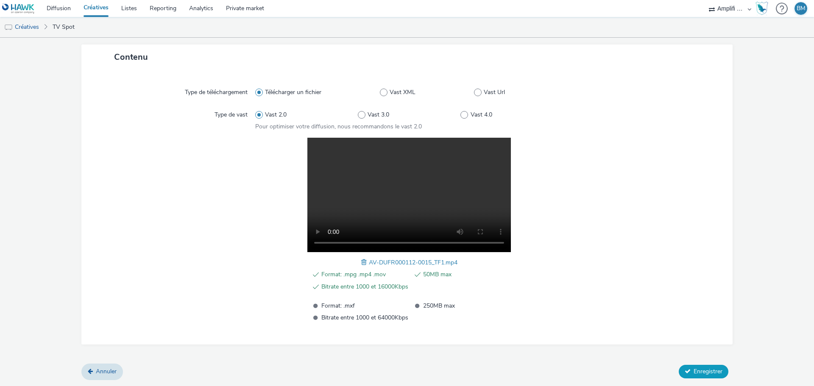
click at [699, 373] on span "Enregistrer" at bounding box center [707, 371] width 29 height 8
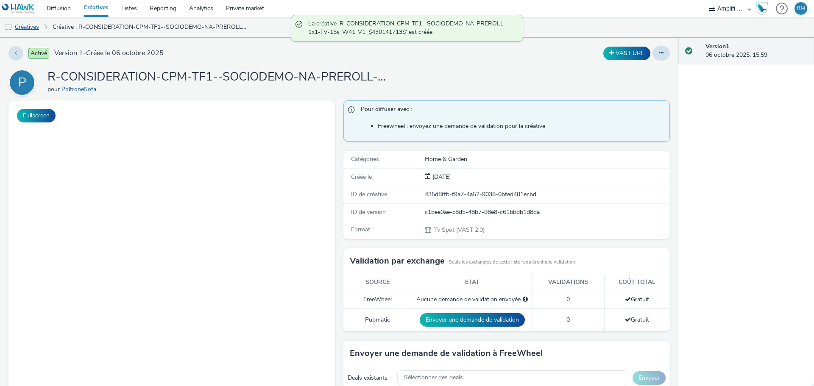
click at [36, 30] on link "Créatives" at bounding box center [21, 27] width 43 height 20
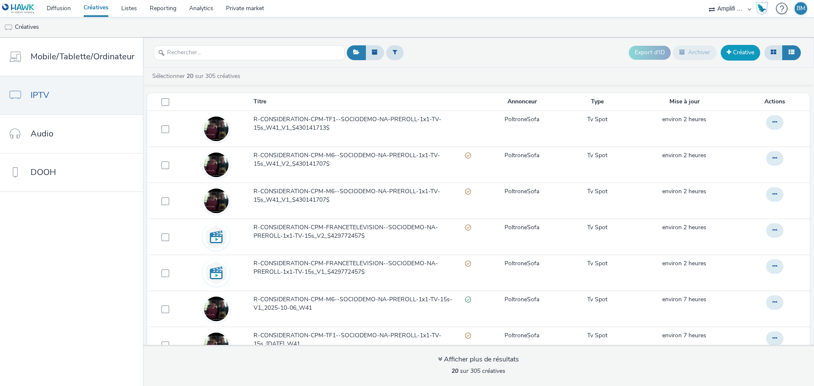
click at [741, 54] on link "Créative" at bounding box center [739, 52] width 39 height 15
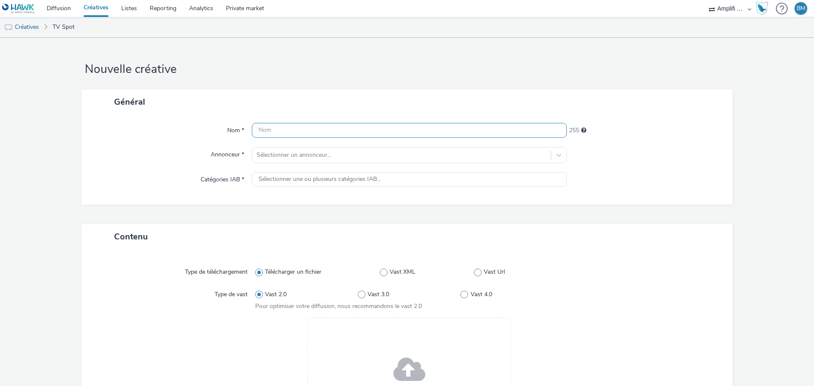
click at [288, 138] on input "text" at bounding box center [409, 130] width 315 height 15
paste input "R-CONSIDERATION-CPM-TF1--SOCIODEMO-NA-PREROLL-1x1-TV-15s_W41_V1_$430141713$"
click at [478, 131] on input "R-CONSIDERATION-CPM-TF1--SOCIODEMO-NA-PREROLL-1x1-TV-15s_W41_V1_$430141713$" at bounding box center [409, 130] width 315 height 15
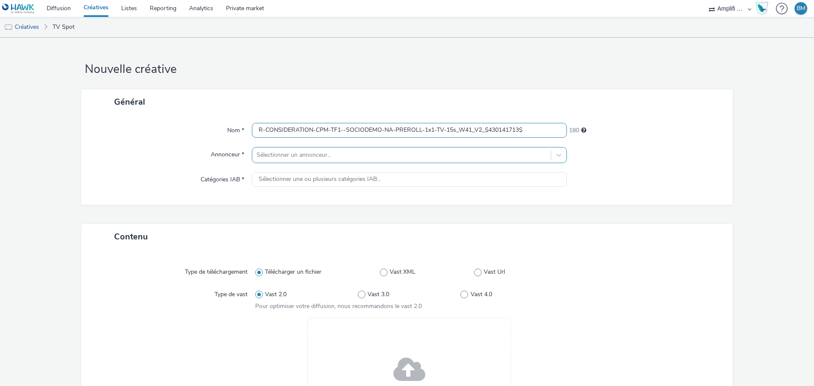
type input "R-CONSIDERATION-CPM-TF1--SOCIODEMO-NA-PREROLL-1x1-TV-15s_W41_V2_$430141713$"
click at [388, 156] on div at bounding box center [401, 155] width 290 height 10
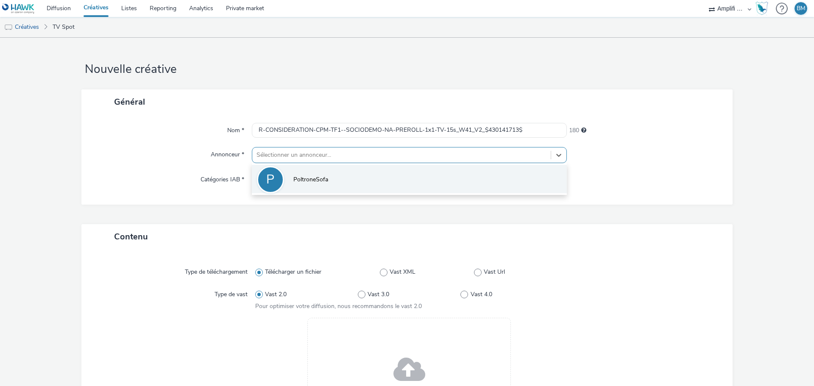
click at [342, 178] on li "P PoltroneSofa" at bounding box center [409, 179] width 315 height 28
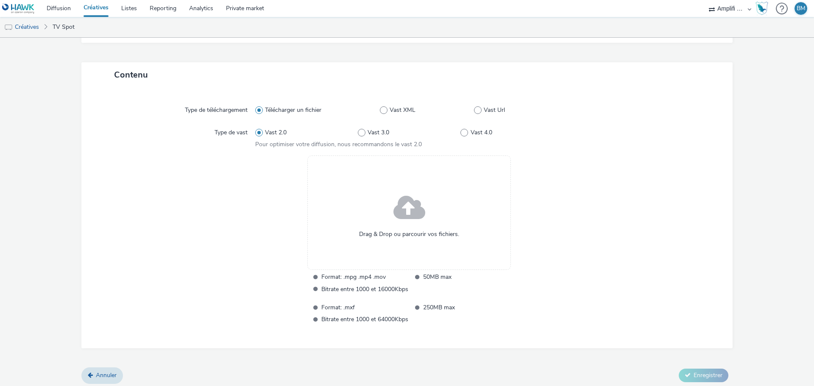
scroll to position [171, 0]
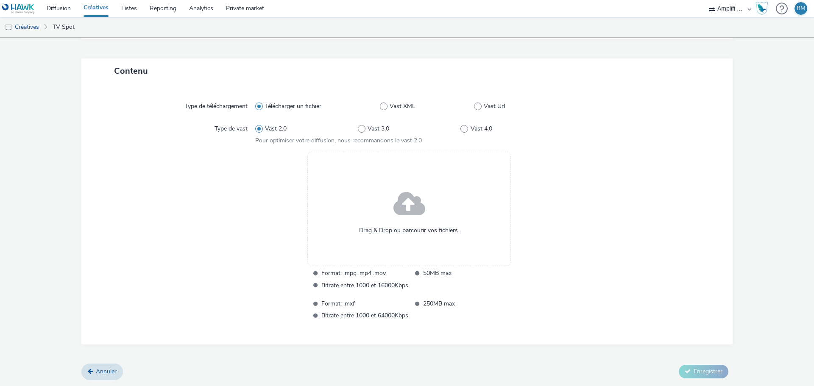
click at [405, 224] on span at bounding box center [409, 204] width 32 height 43
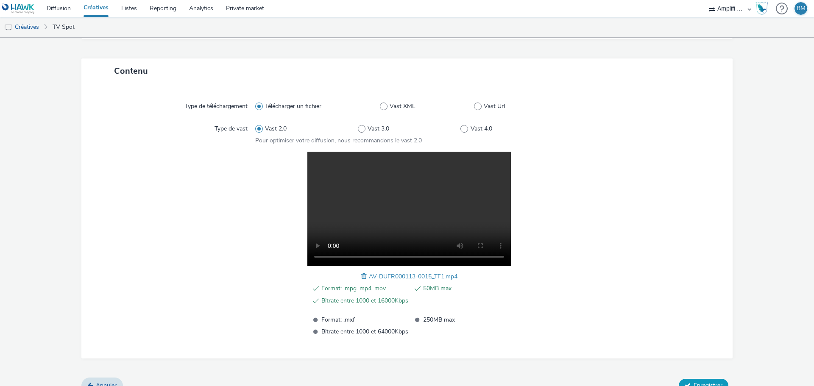
click at [694, 380] on button "Enregistrer" at bounding box center [703, 386] width 50 height 14
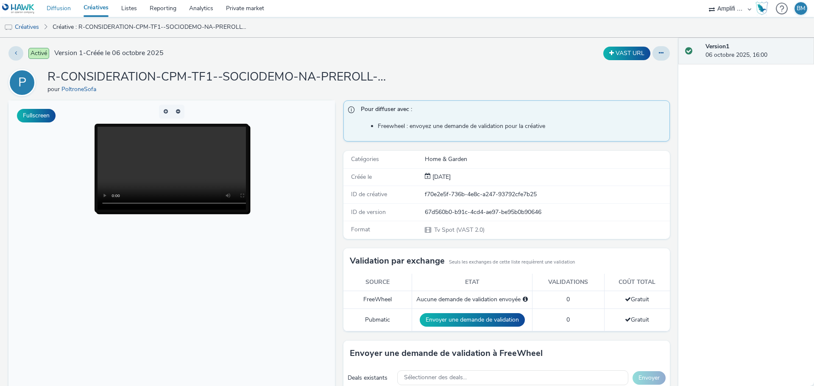
click at [58, 6] on link "Diffusion" at bounding box center [58, 8] width 37 height 17
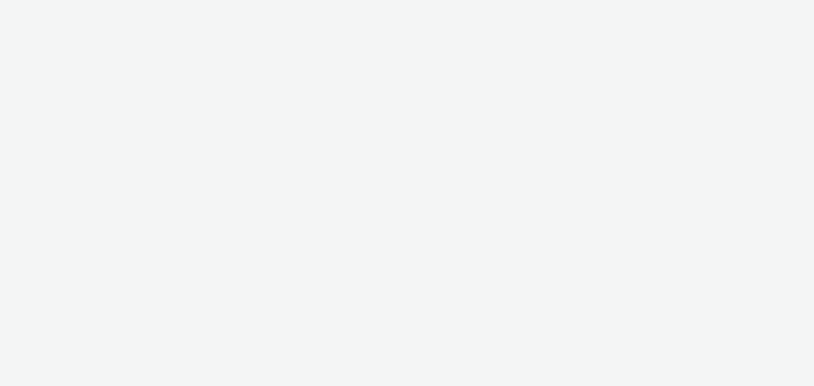
select select "d57a0b46-ef33-4938-977b-e6d07593e41f"
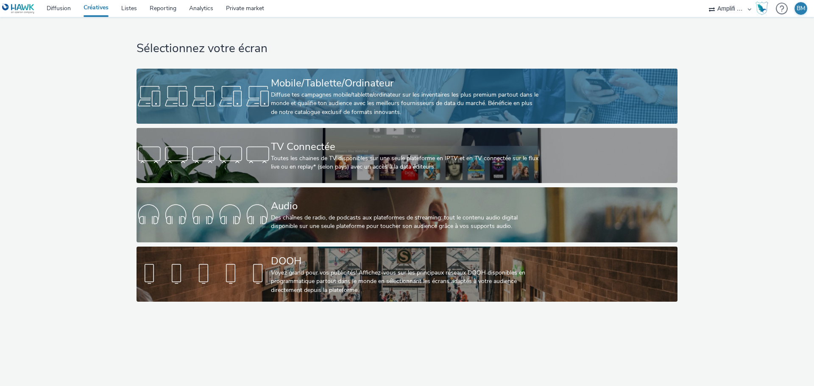
click at [333, 109] on div "Diffuse tes campagnes mobile/tablette/ordinateur sur les inventaires les plus p…" at bounding box center [405, 104] width 269 height 26
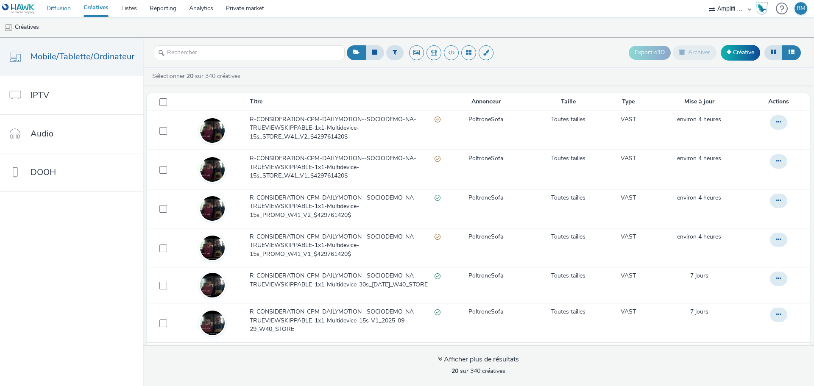
click at [69, 9] on link "Diffusion" at bounding box center [58, 8] width 37 height 17
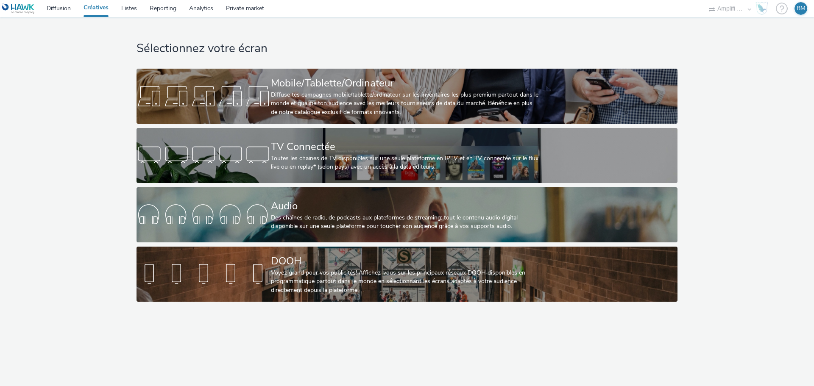
select select "d57a0b46-ef33-4938-977b-e6d07593e41f"
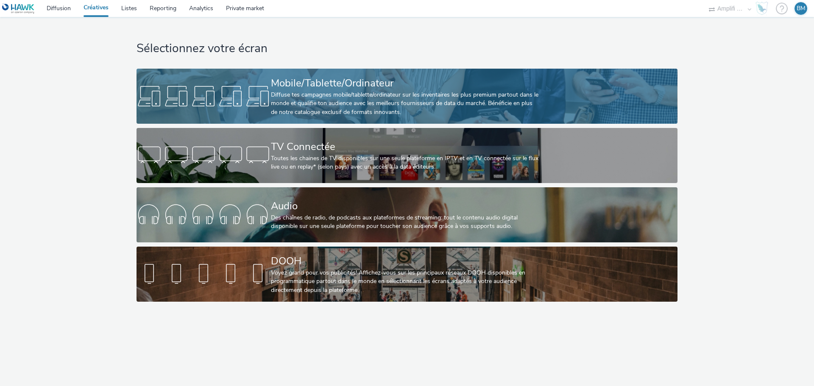
click at [334, 104] on div "Diffuse tes campagnes mobile/tablette/ordinateur sur les inventaires les plus p…" at bounding box center [405, 104] width 269 height 26
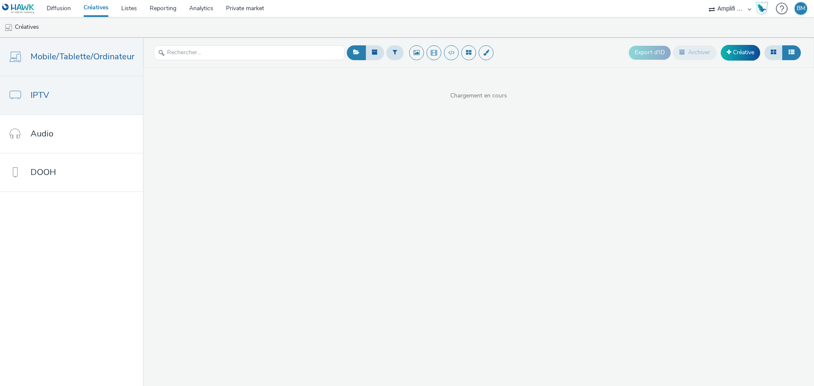
click at [77, 92] on link "IPTV" at bounding box center [71, 95] width 143 height 38
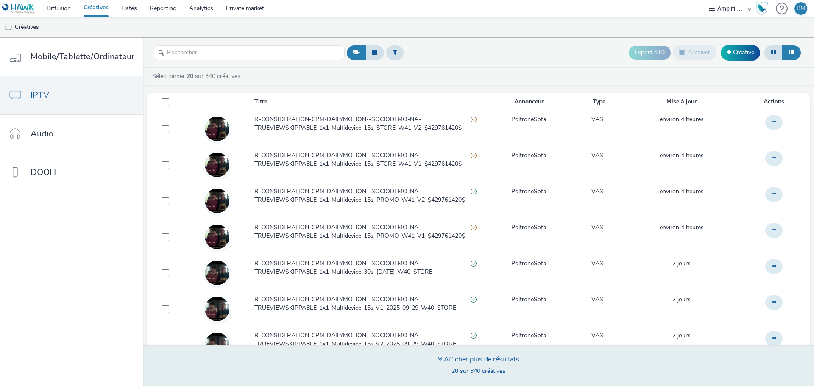
drag, startPoint x: 329, startPoint y: 238, endPoint x: 372, endPoint y: 372, distance: 140.7
click at [372, 372] on div "Afficher plus de résultats 20 sur 340 créatives" at bounding box center [478, 365] width 677 height 41
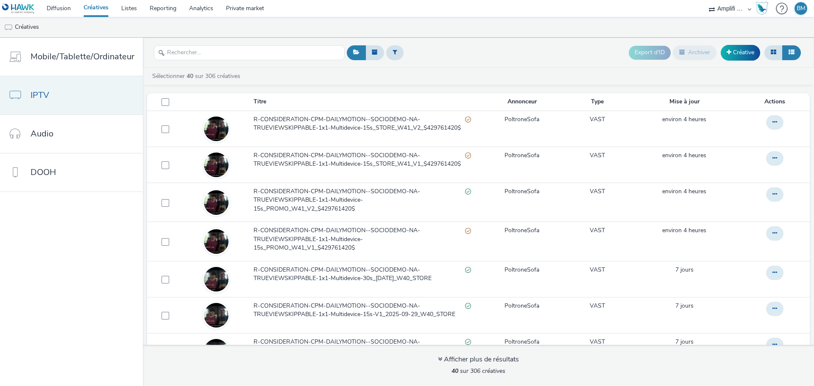
click at [61, 96] on link "IPTV" at bounding box center [71, 95] width 143 height 38
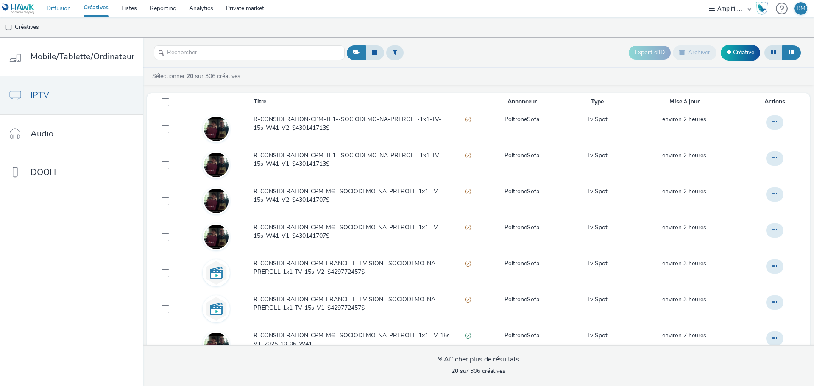
click at [64, 8] on link "Diffusion" at bounding box center [58, 8] width 37 height 17
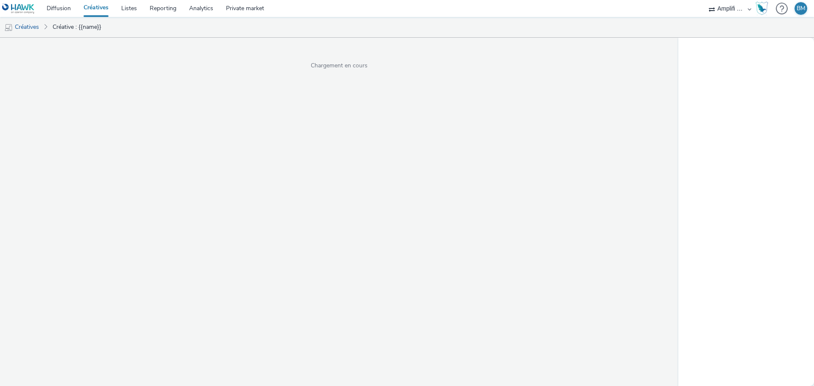
select select "d57a0b46-ef33-4938-977b-e6d07593e41f"
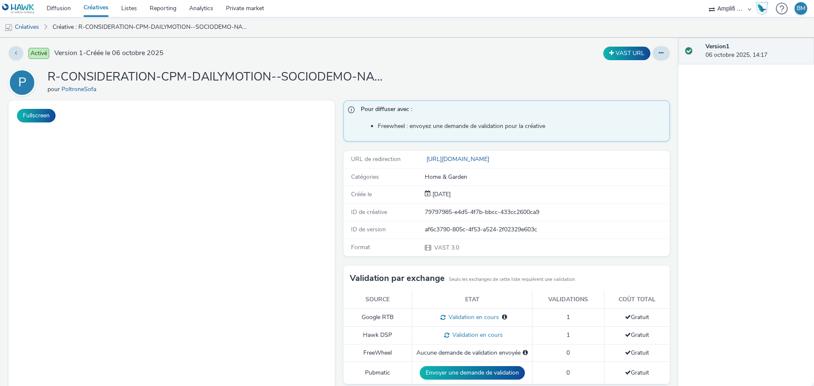
select select "d57a0b46-ef33-4938-977b-e6d07593e41f"
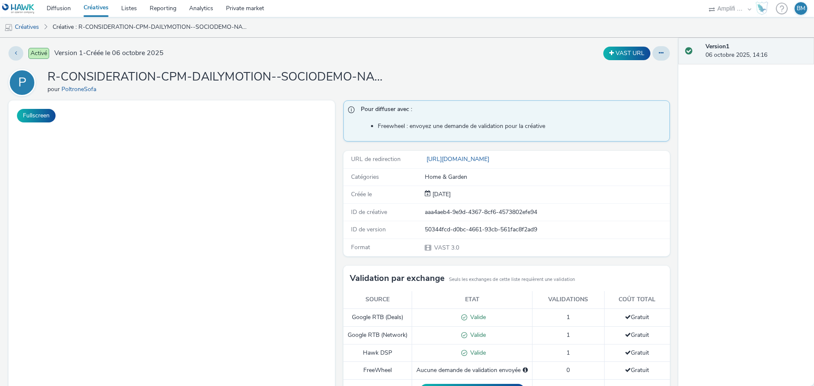
select select "d57a0b46-ef33-4938-977b-e6d07593e41f"
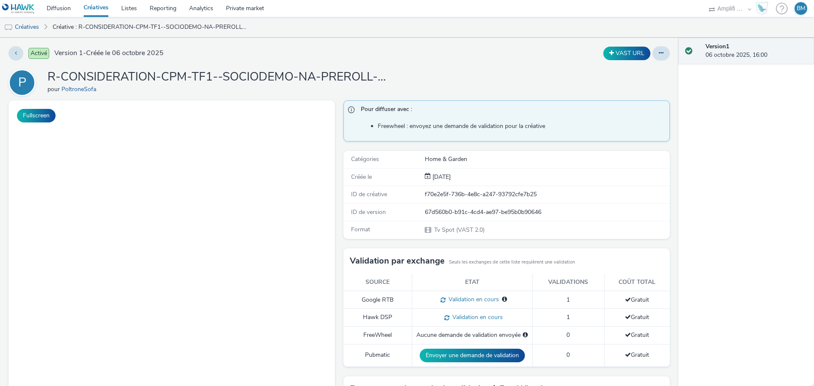
select select "d57a0b46-ef33-4938-977b-e6d07593e41f"
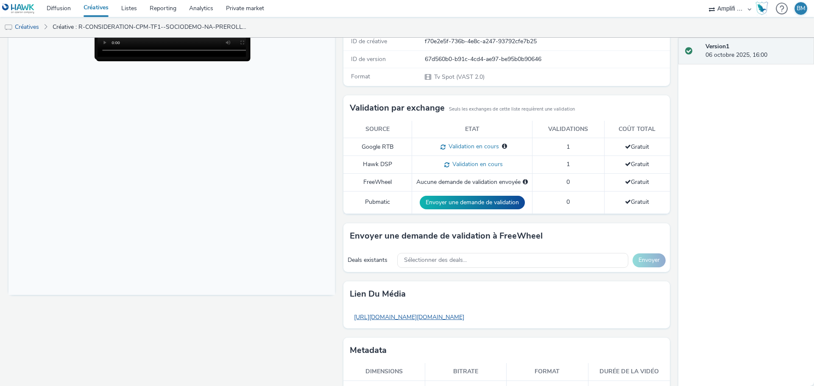
scroll to position [169, 0]
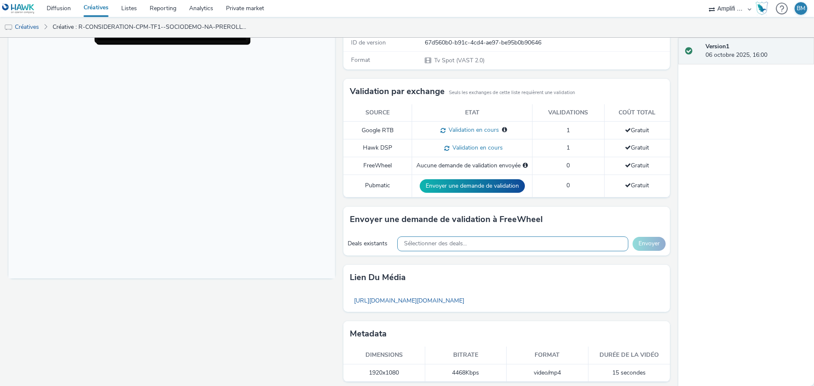
click at [461, 245] on span "Sélectionner des deals..." at bounding box center [435, 243] width 63 height 7
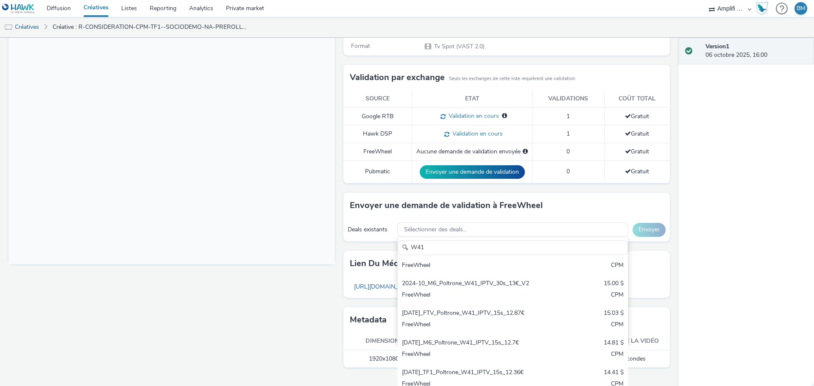
scroll to position [191, 0]
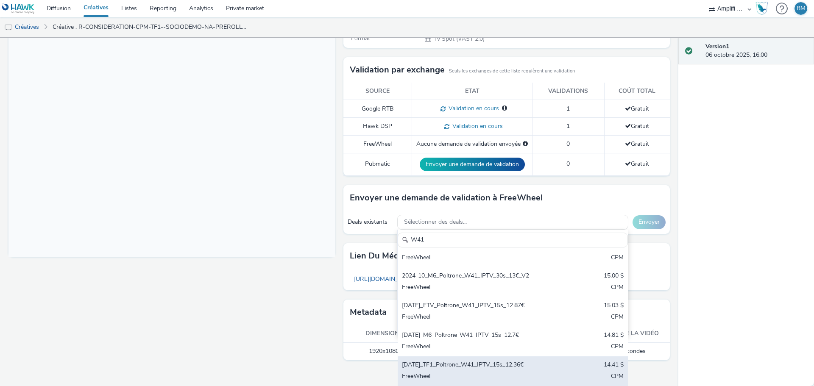
type input "W41"
click at [473, 365] on div "[DATE]_TF1_Poltrone_W41_IPTV_15s_12.36€" at bounding box center [475, 366] width 146 height 10
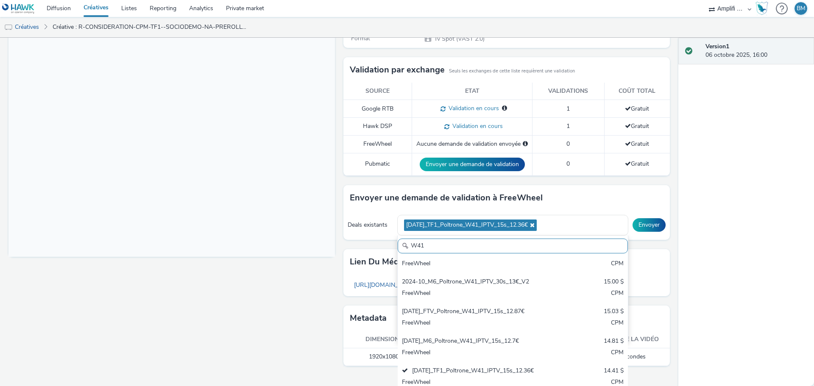
click at [262, 290] on div "Fullscreen" at bounding box center [173, 142] width 330 height 466
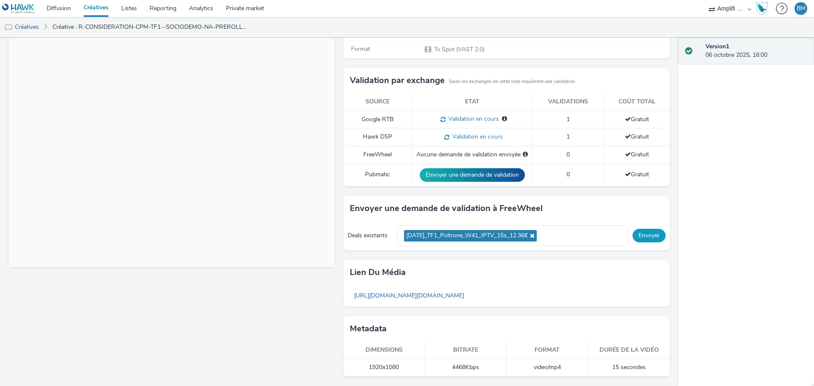
click at [641, 239] on button "Envoyer" at bounding box center [648, 236] width 33 height 14
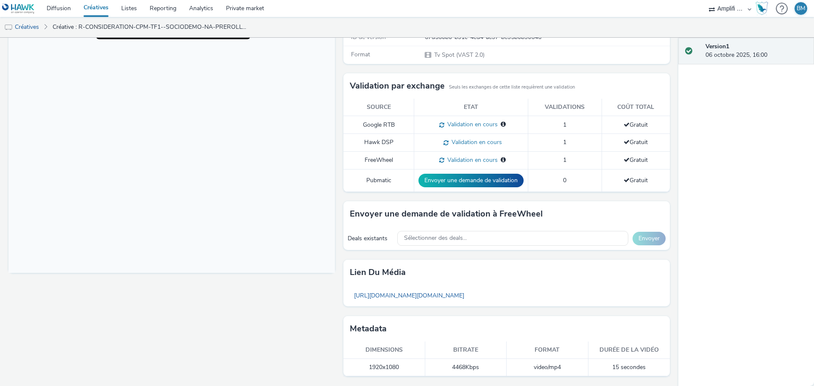
scroll to position [175, 0]
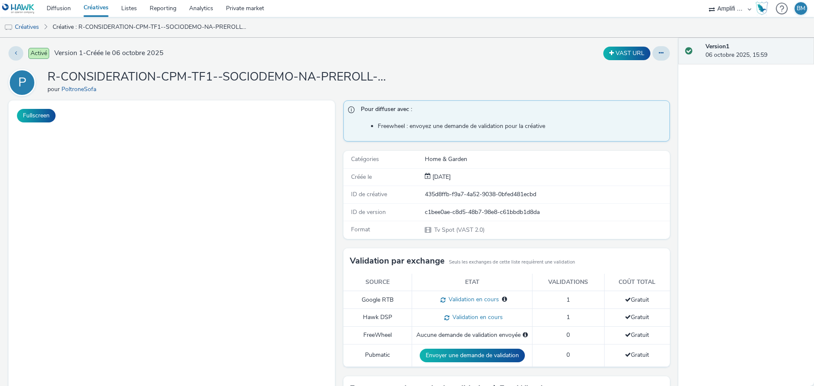
select select "d57a0b46-ef33-4938-977b-e6d07593e41f"
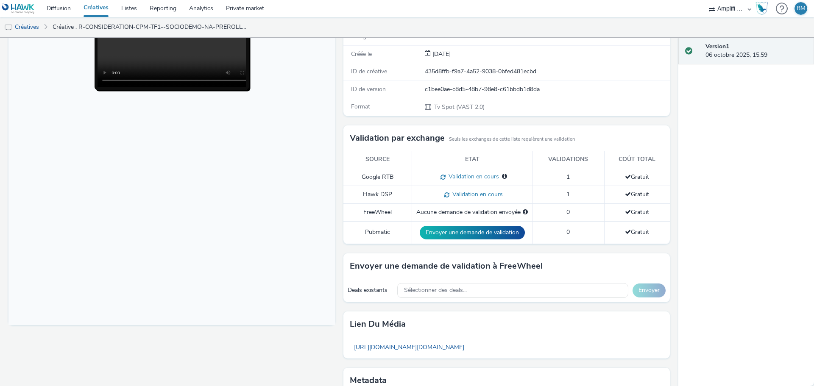
scroll to position [127, 0]
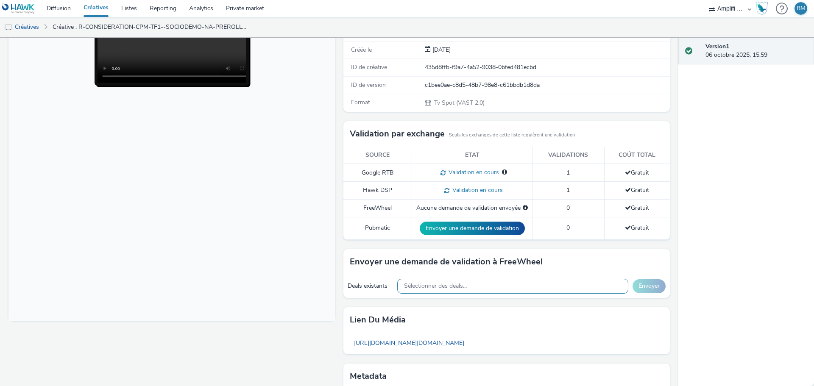
click at [455, 287] on span "Sélectionner des deals..." at bounding box center [435, 286] width 63 height 7
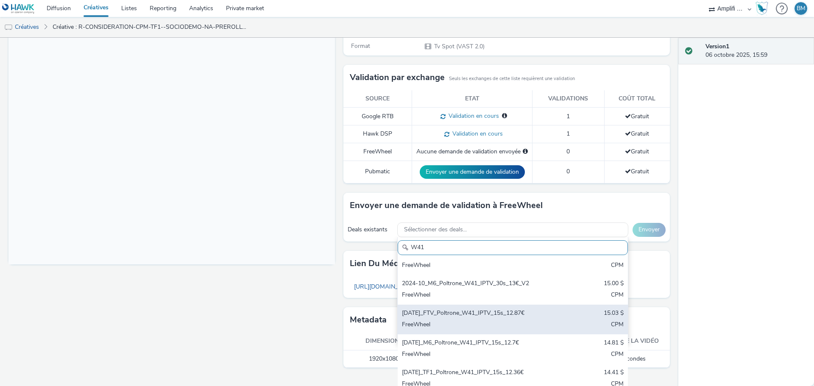
scroll to position [191, 0]
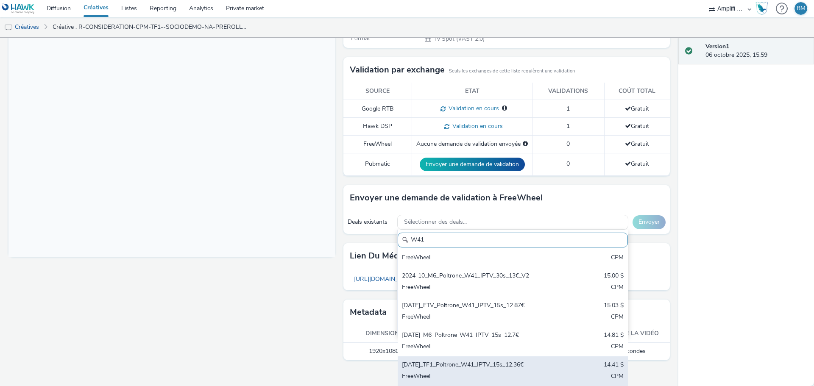
type input "W41"
click at [478, 366] on div "[DATE]_TF1_Poltrone_W41_IPTV_15s_12.36€" at bounding box center [475, 366] width 146 height 10
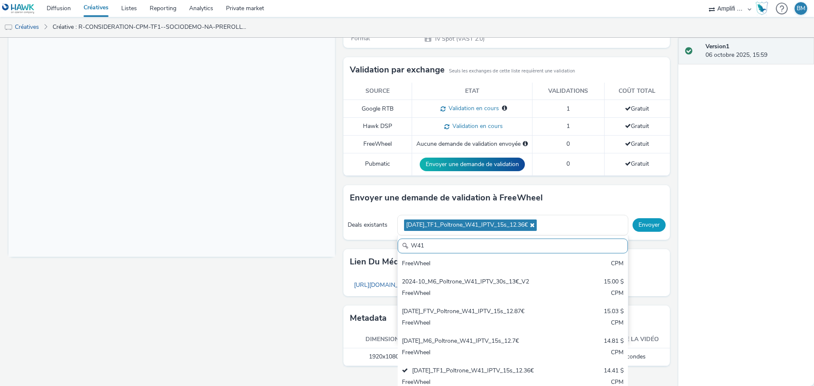
click at [647, 229] on button "Envoyer" at bounding box center [648, 225] width 33 height 14
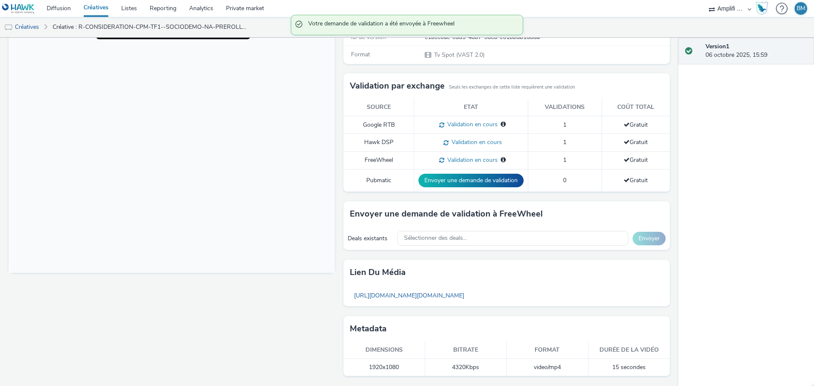
scroll to position [175, 0]
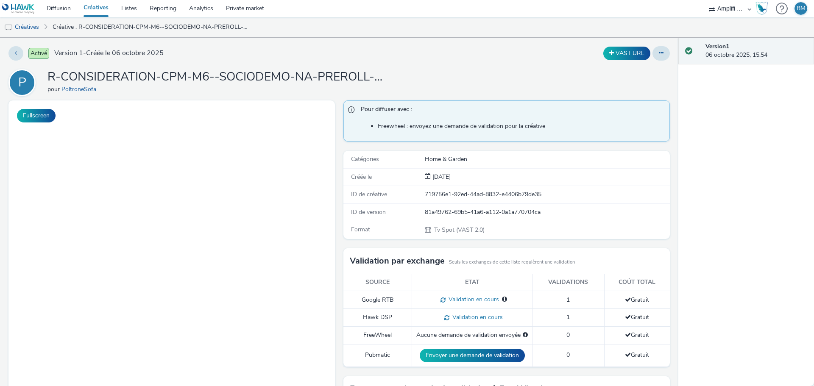
select select "d57a0b46-ef33-4938-977b-e6d07593e41f"
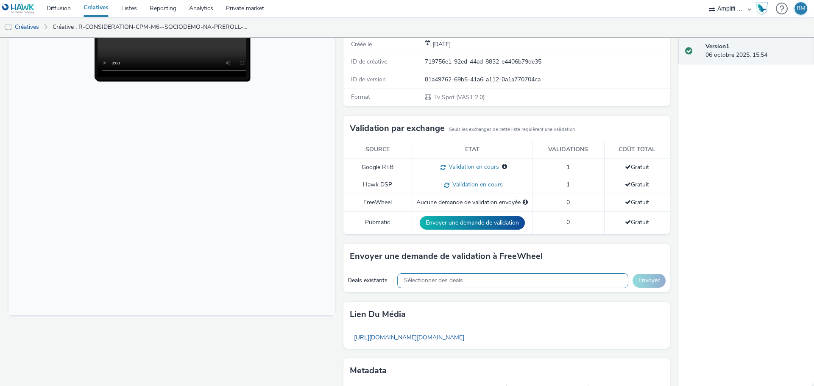
scroll to position [175, 0]
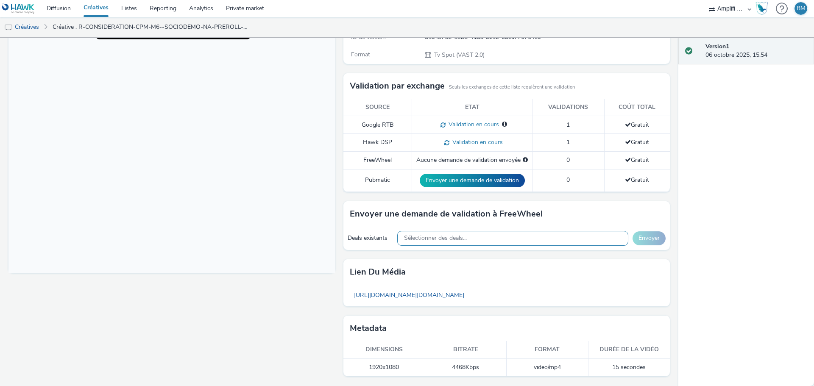
click at [454, 241] on span "Sélectionner des deals..." at bounding box center [435, 238] width 63 height 7
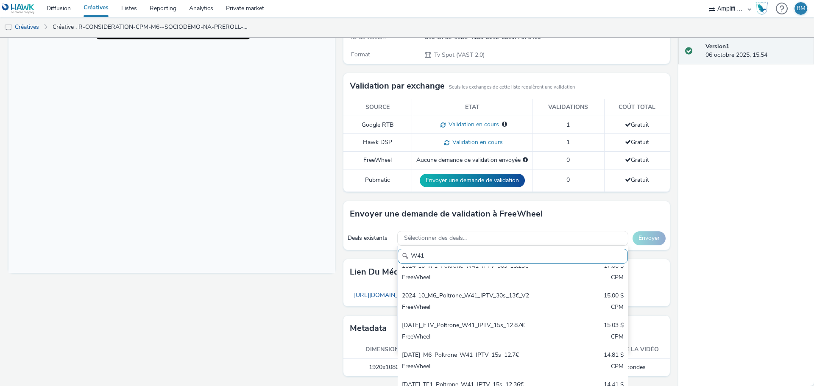
scroll to position [131, 0]
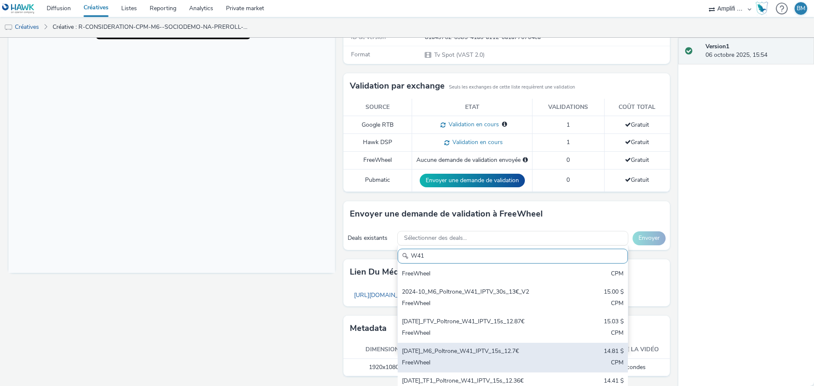
type input "W41"
click at [503, 353] on div "[DATE]_M6_Poltrone_W41_IPTV_15s_12.7€" at bounding box center [475, 352] width 146 height 10
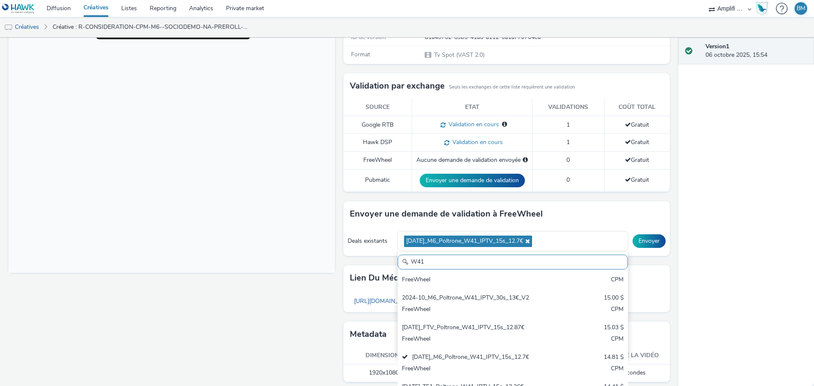
click at [680, 287] on div "Version 1 06 octobre 2025, 15:54" at bounding box center [746, 212] width 136 height 348
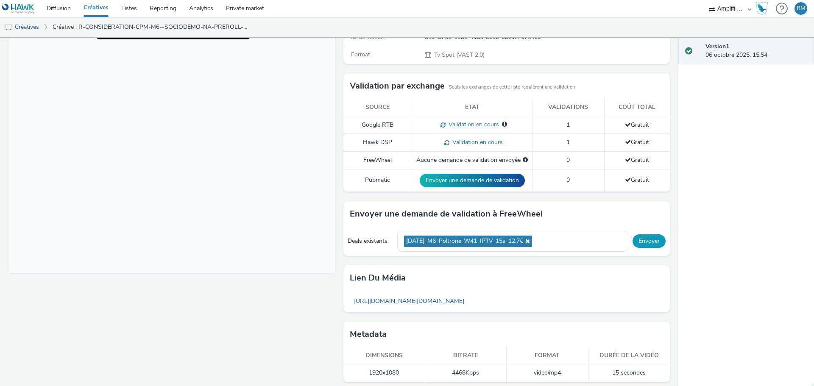
click at [641, 243] on button "Envoyer" at bounding box center [648, 241] width 33 height 14
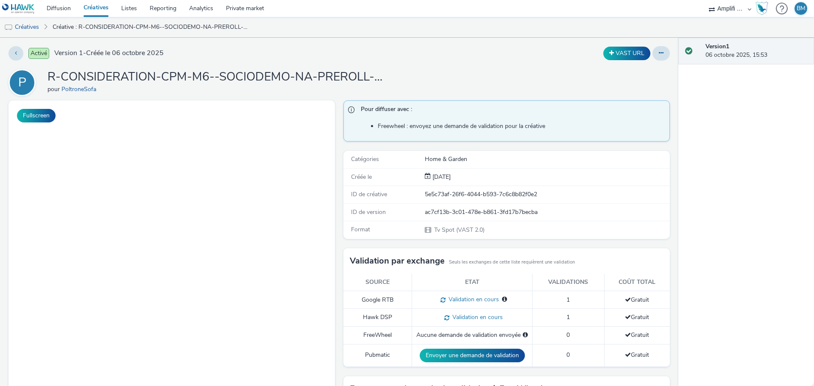
select select "d57a0b46-ef33-4938-977b-e6d07593e41f"
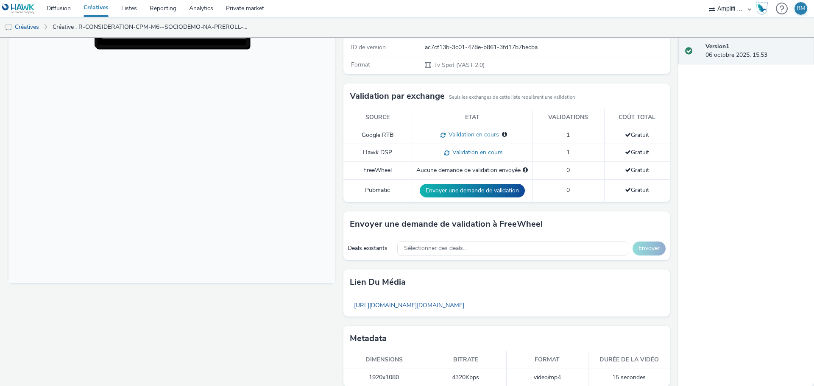
scroll to position [175, 0]
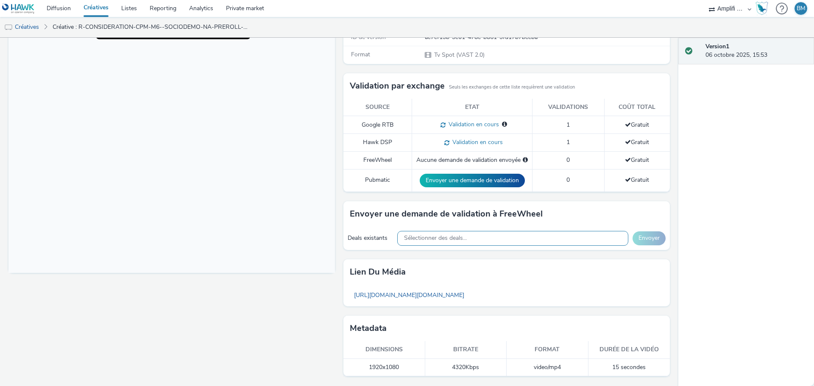
click at [459, 239] on span "Sélectionner des deals..." at bounding box center [435, 238] width 63 height 7
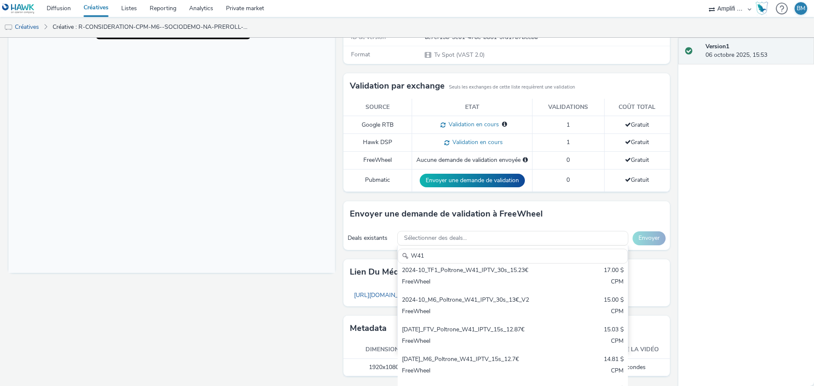
scroll to position [131, 0]
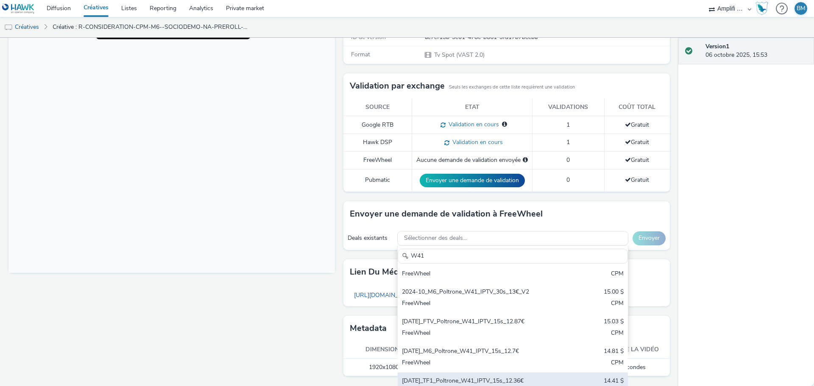
type input "W41"
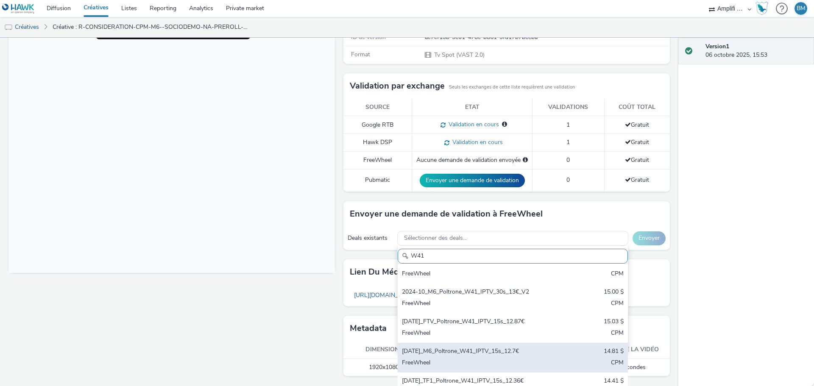
drag, startPoint x: 543, startPoint y: 375, endPoint x: 532, endPoint y: 353, distance: 24.3
click at [532, 353] on div "2023-10_TF1_Poltrone_W41_IPTV_12€ 14.00 $ FreeWheel CPM 2023-10_M6_Poltrone_W41…" at bounding box center [512, 335] width 230 height 136
click at [508, 350] on div "[DATE]_M6_Poltrone_W41_IPTV_15s_12.7€" at bounding box center [475, 352] width 146 height 10
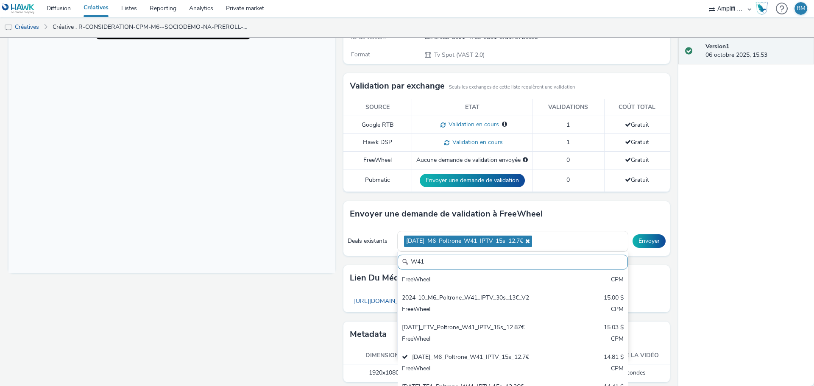
click at [252, 314] on div "Fullscreen" at bounding box center [173, 158] width 330 height 466
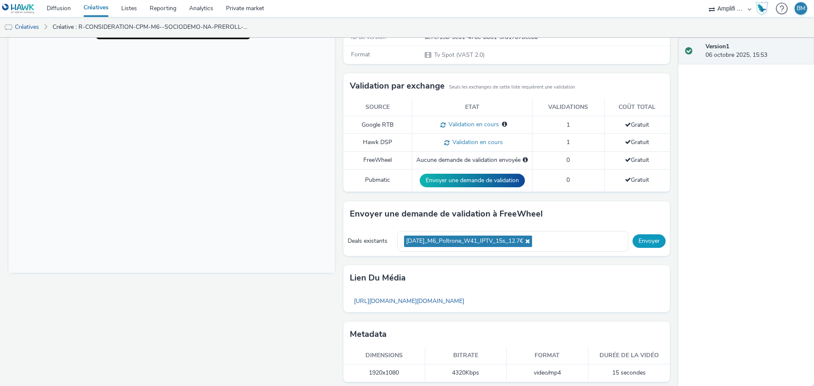
click at [645, 244] on button "Envoyer" at bounding box center [648, 241] width 33 height 14
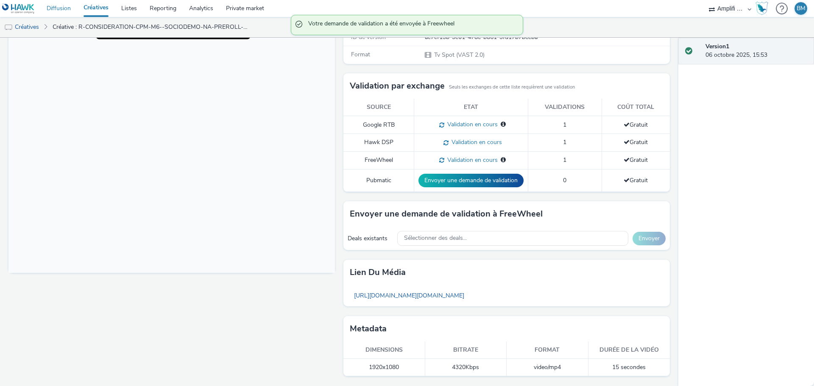
click at [58, 8] on link "Diffusion" at bounding box center [58, 8] width 37 height 17
